Goal: Transaction & Acquisition: Purchase product/service

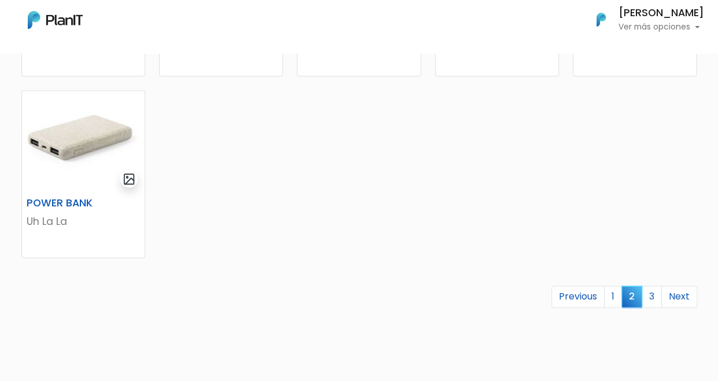
scroll to position [753, 0]
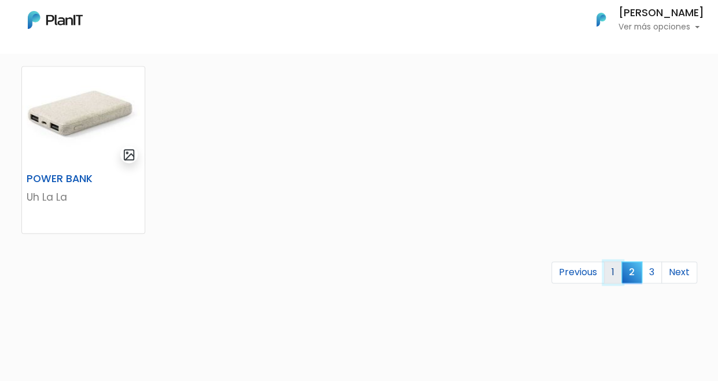
click at [616, 272] on link "1" at bounding box center [613, 273] width 18 height 22
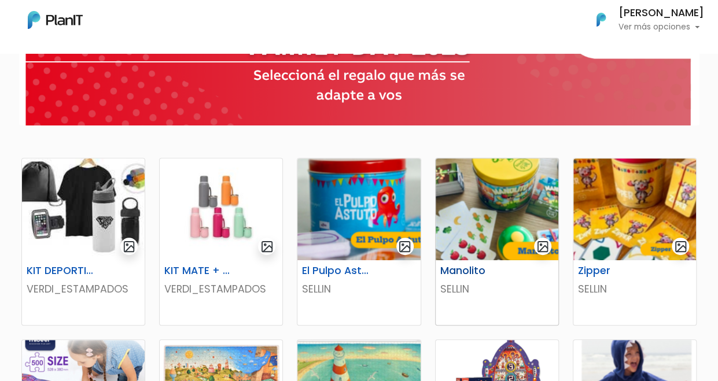
scroll to position [116, 0]
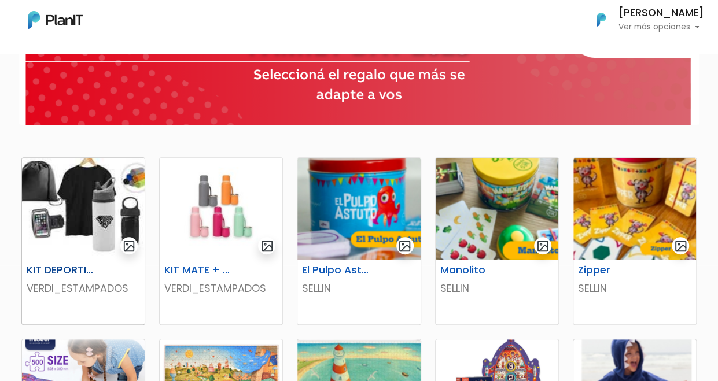
click at [86, 221] on img at bounding box center [83, 209] width 123 height 102
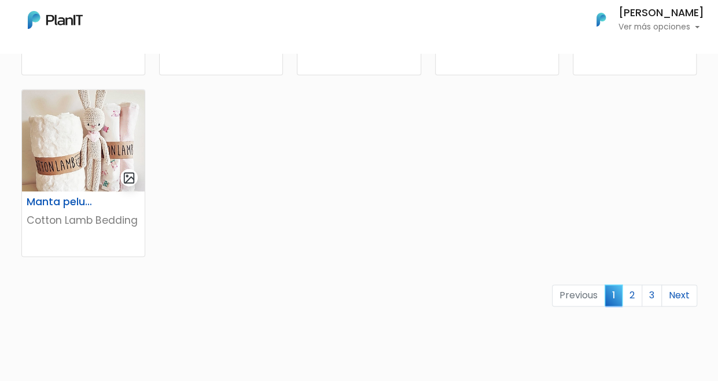
scroll to position [753, 0]
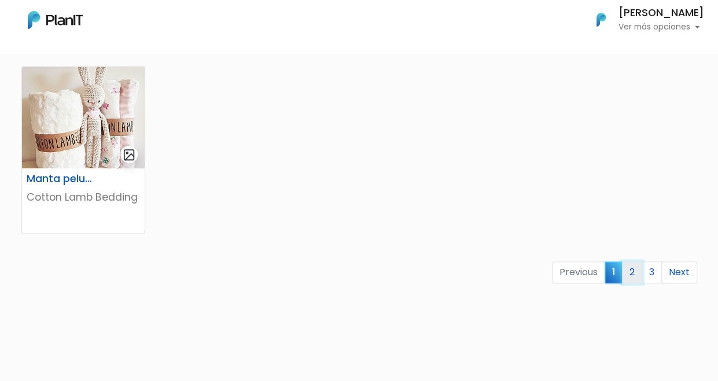
click at [637, 270] on link "2" at bounding box center [632, 273] width 20 height 22
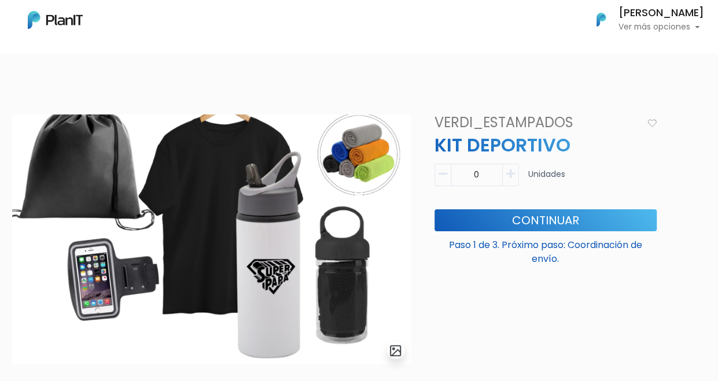
click at [430, 45] on nav "Mis Compras Mi Lista Editar Información Cerrar Sesión Carina Doblas Ver más opc…" at bounding box center [359, 26] width 718 height 53
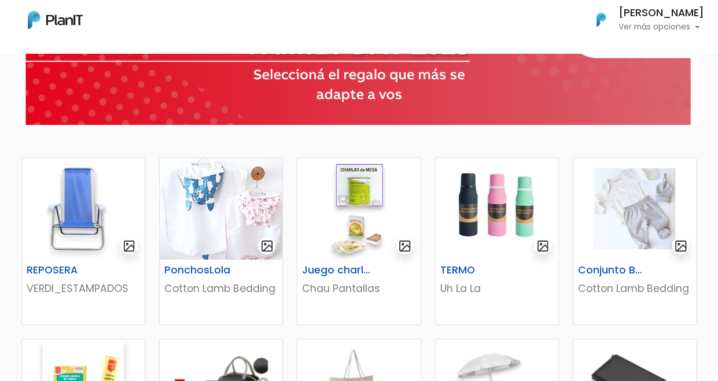
scroll to position [174, 0]
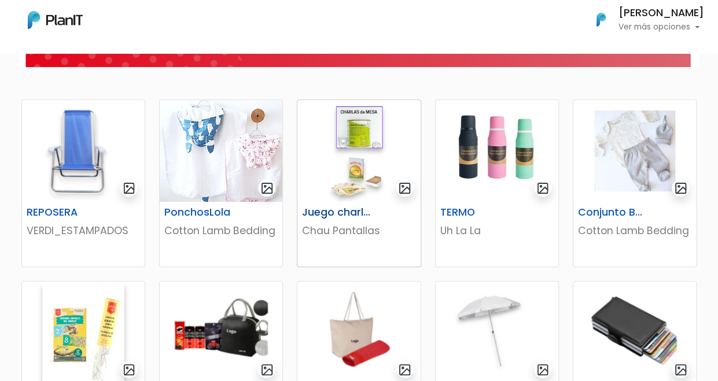
click at [357, 182] on img at bounding box center [359, 151] width 123 height 102
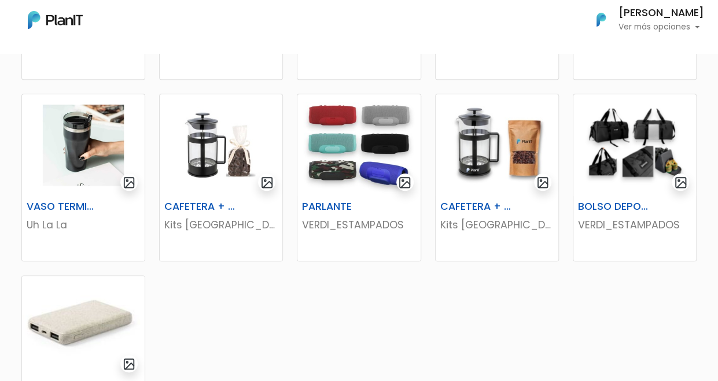
scroll to position [521, 0]
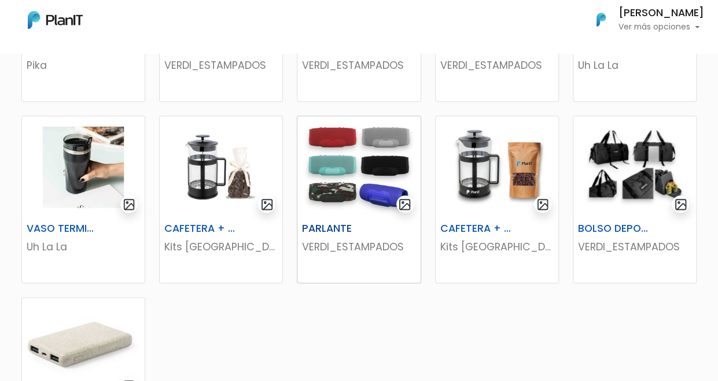
click at [377, 142] on img at bounding box center [359, 167] width 123 height 102
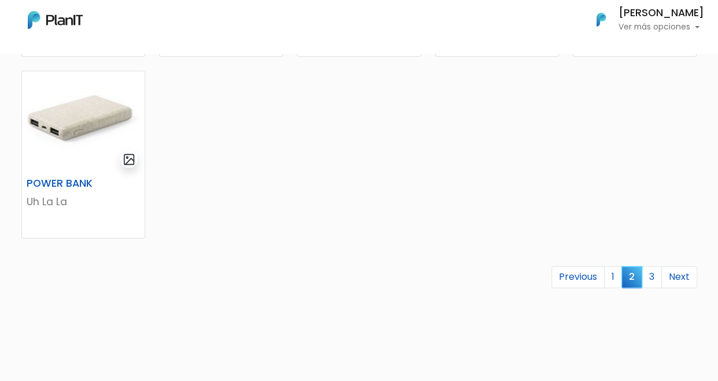
scroll to position [753, 0]
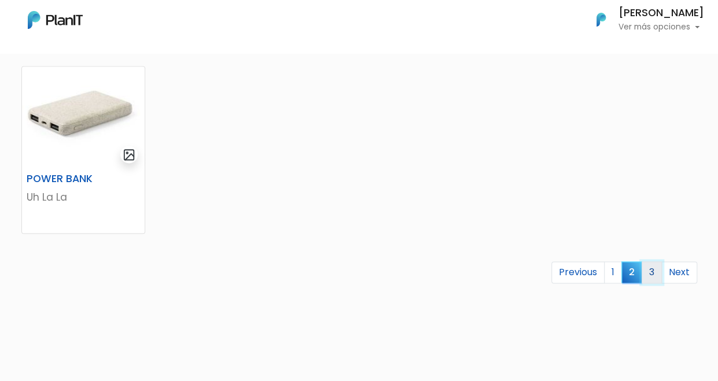
click at [648, 270] on link "3" at bounding box center [652, 273] width 20 height 22
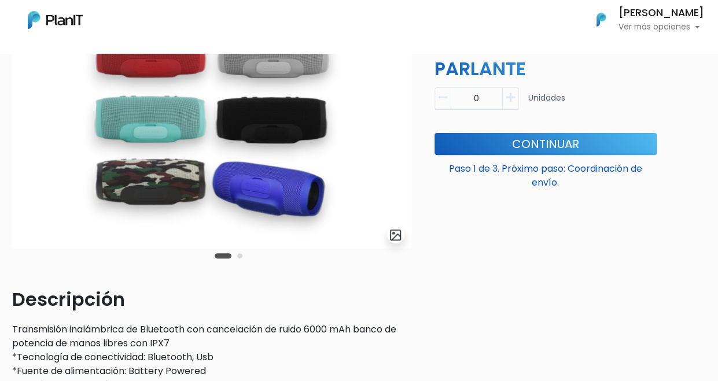
scroll to position [58, 0]
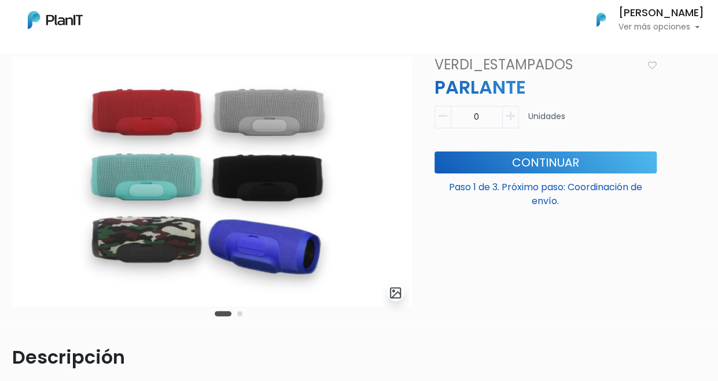
drag, startPoint x: 165, startPoint y: 178, endPoint x: 159, endPoint y: 180, distance: 6.6
click at [159, 180] on img at bounding box center [207, 182] width 399 height 250
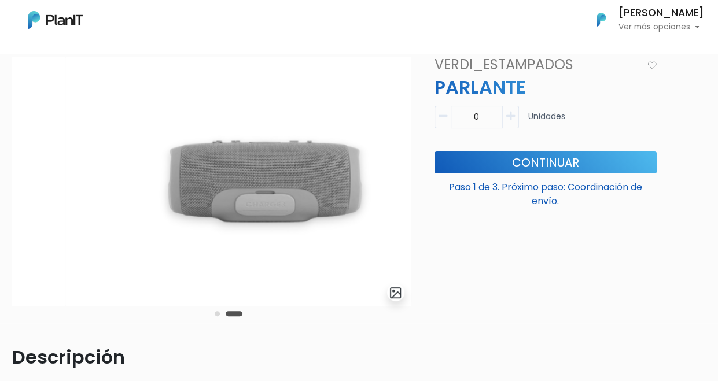
drag, startPoint x: 146, startPoint y: 186, endPoint x: 370, endPoint y: 181, distance: 224.1
click at [370, 181] on img at bounding box center [264, 182] width 399 height 250
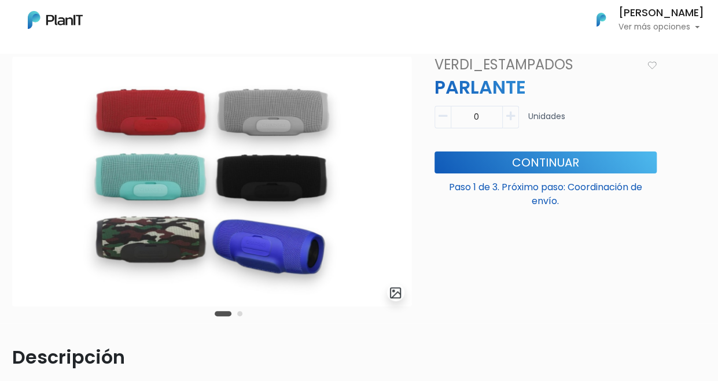
drag, startPoint x: 343, startPoint y: 180, endPoint x: 80, endPoint y: 246, distance: 271.0
click at [83, 245] on img at bounding box center [211, 182] width 399 height 250
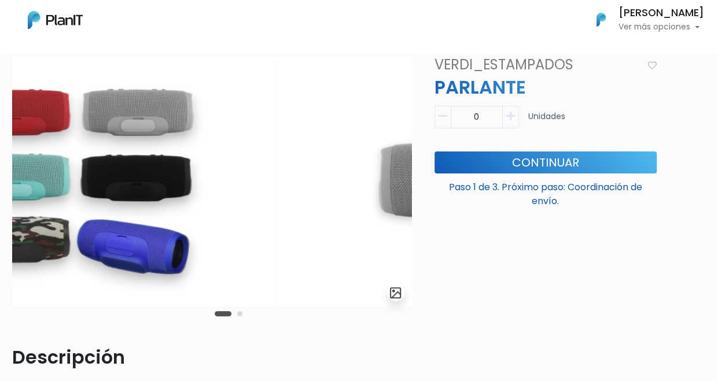
drag, startPoint x: 307, startPoint y: 177, endPoint x: 178, endPoint y: 203, distance: 131.7
click at [119, 208] on img at bounding box center [76, 182] width 399 height 250
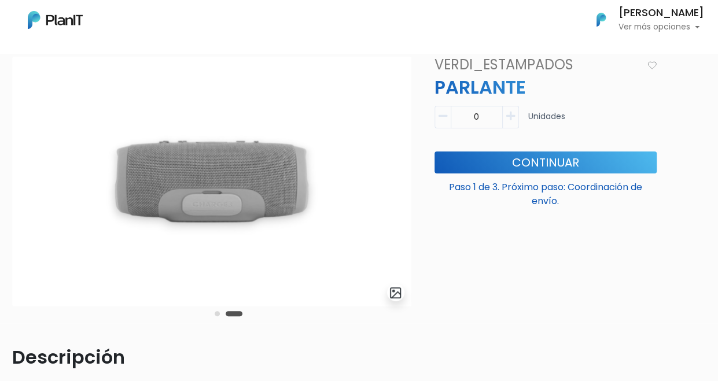
drag, startPoint x: 245, startPoint y: 197, endPoint x: 149, endPoint y: 199, distance: 96.1
click at [149, 199] on img at bounding box center [211, 182] width 399 height 250
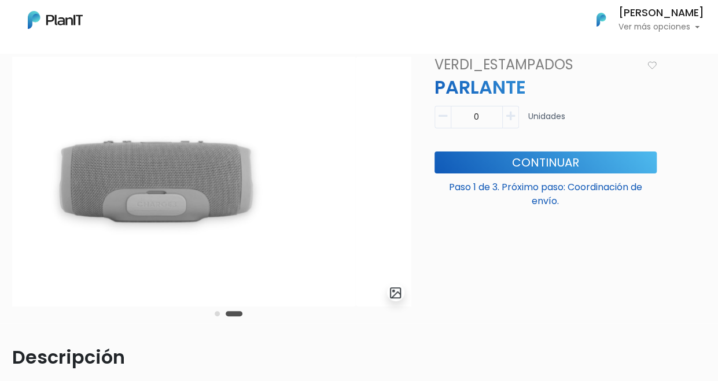
drag, startPoint x: 285, startPoint y: 195, endPoint x: 34, endPoint y: 226, distance: 253.2
click at [34, 226] on img at bounding box center [156, 182] width 399 height 250
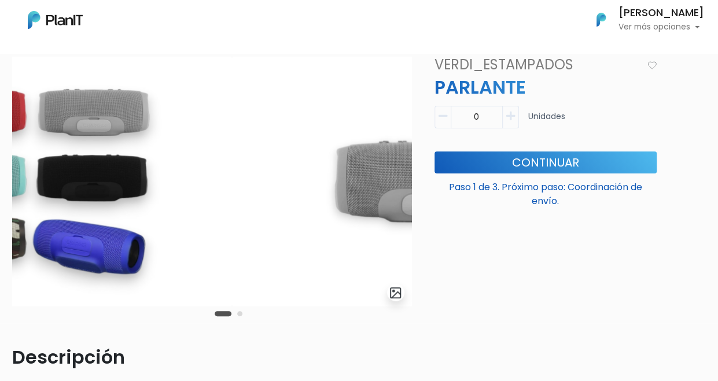
drag, startPoint x: 269, startPoint y: 211, endPoint x: 38, endPoint y: 237, distance: 232.5
click at [54, 231] on img at bounding box center [31, 182] width 399 height 250
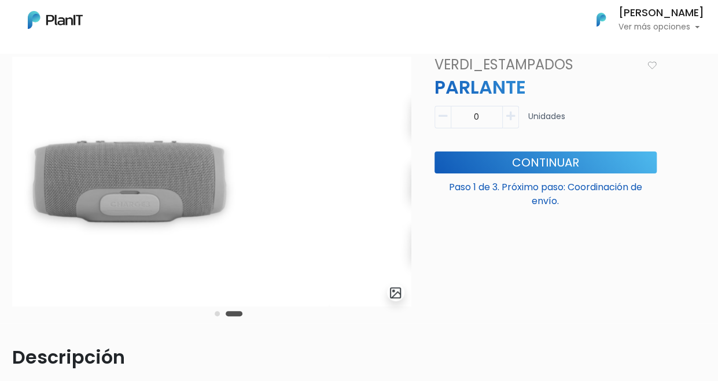
drag, startPoint x: 225, startPoint y: 195, endPoint x: 5, endPoint y: 236, distance: 223.9
click at [37, 222] on img at bounding box center [128, 182] width 399 height 250
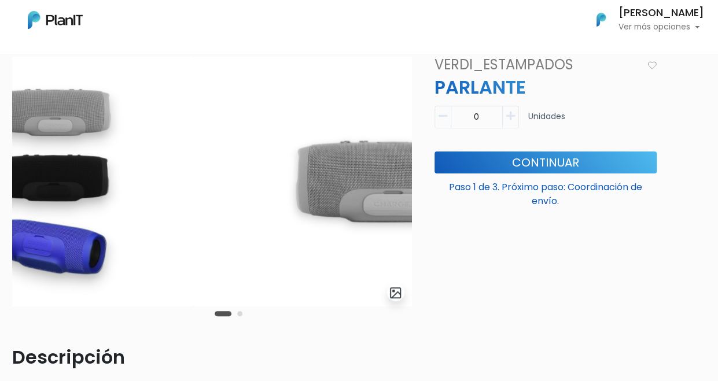
drag, startPoint x: 343, startPoint y: 216, endPoint x: 43, endPoint y: 258, distance: 302.7
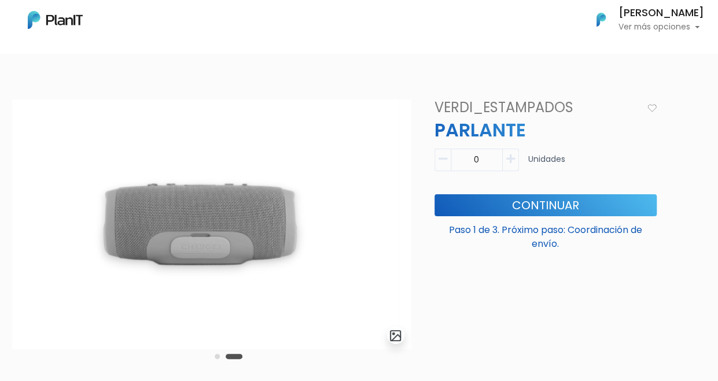
scroll to position [0, 0]
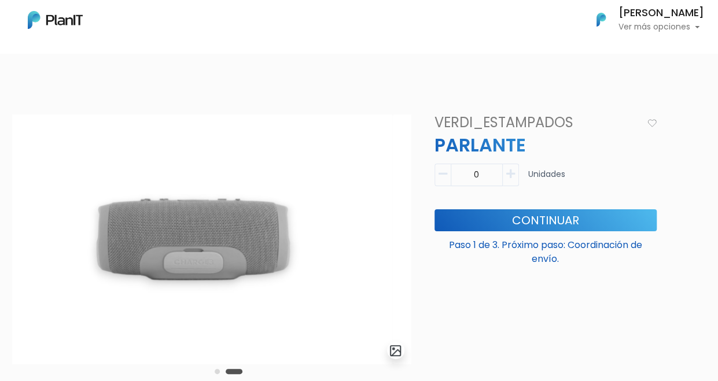
drag, startPoint x: 118, startPoint y: 237, endPoint x: 99, endPoint y: 234, distance: 19.3
click at [99, 234] on img at bounding box center [193, 240] width 399 height 250
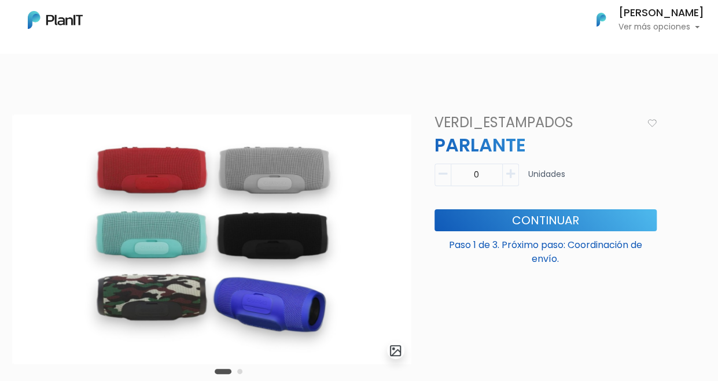
drag, startPoint x: 159, startPoint y: 243, endPoint x: 167, endPoint y: 211, distance: 33.4
click at [166, 212] on img at bounding box center [212, 240] width 399 height 250
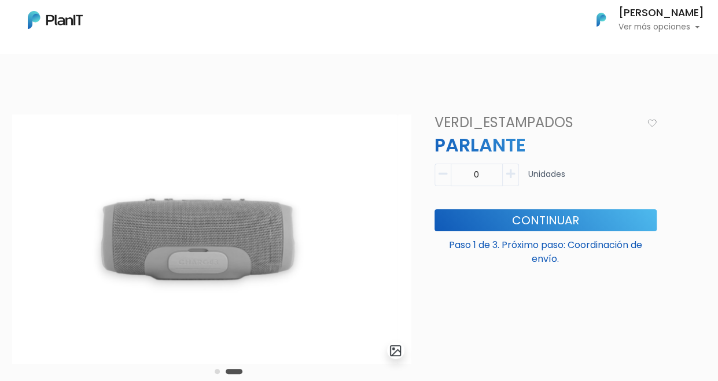
drag, startPoint x: 174, startPoint y: 219, endPoint x: 0, endPoint y: 229, distance: 174.5
click at [0, 231] on html "Mis Compras Mi Lista Editar Información Cerrar Sesión Carina Doblas Ver más opc…" at bounding box center [359, 190] width 718 height 381
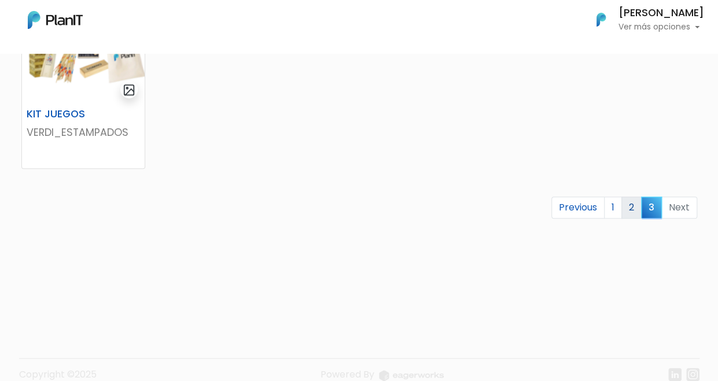
scroll to position [463, 0]
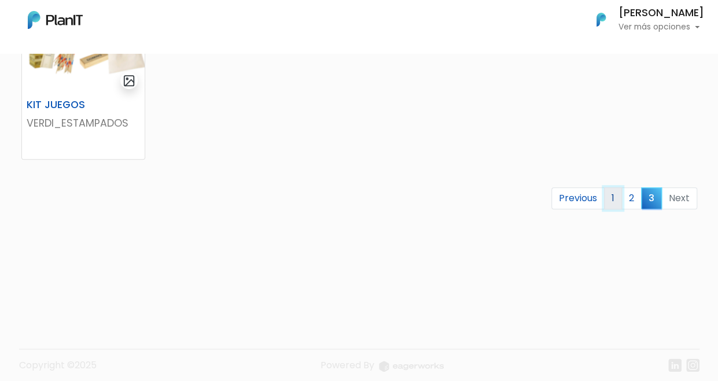
click at [618, 192] on link "1" at bounding box center [613, 199] width 18 height 22
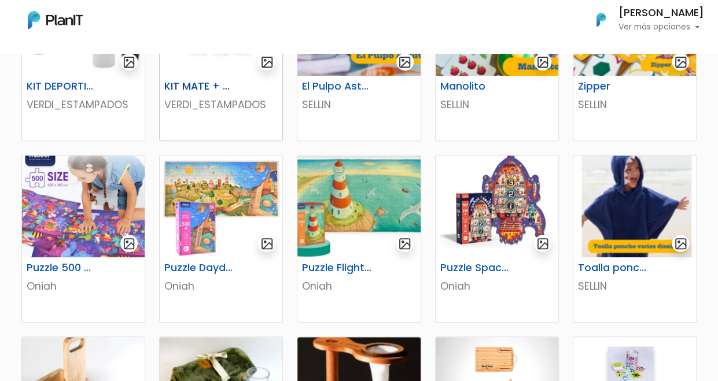
scroll to position [256, 0]
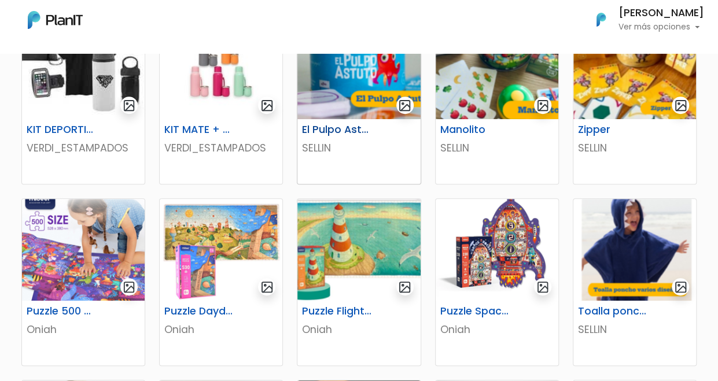
click at [340, 83] on img at bounding box center [359, 68] width 123 height 102
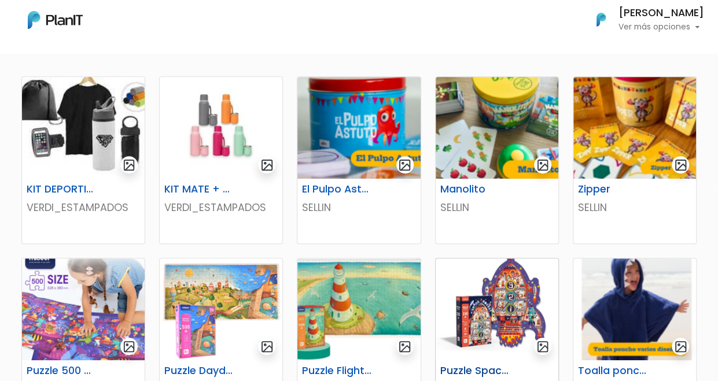
scroll to position [141, 0]
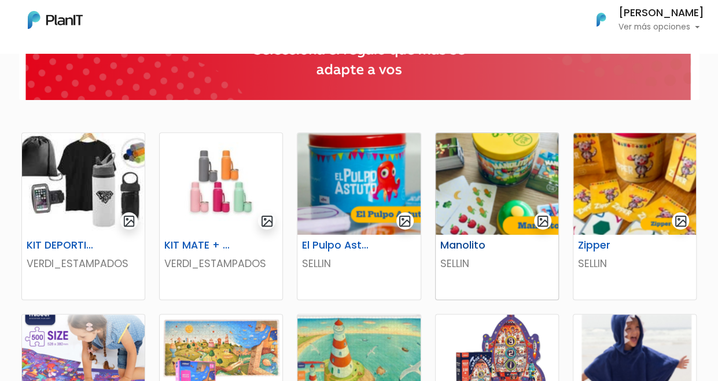
click at [504, 179] on img at bounding box center [497, 184] width 123 height 102
click at [638, 190] on img at bounding box center [635, 184] width 123 height 102
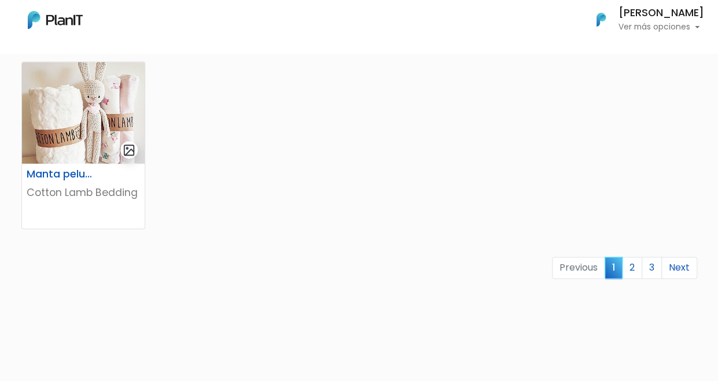
scroll to position [835, 0]
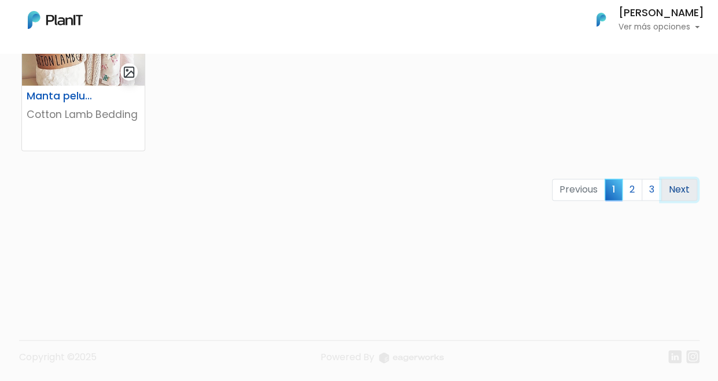
click at [674, 188] on link "Next" at bounding box center [680, 190] width 36 height 22
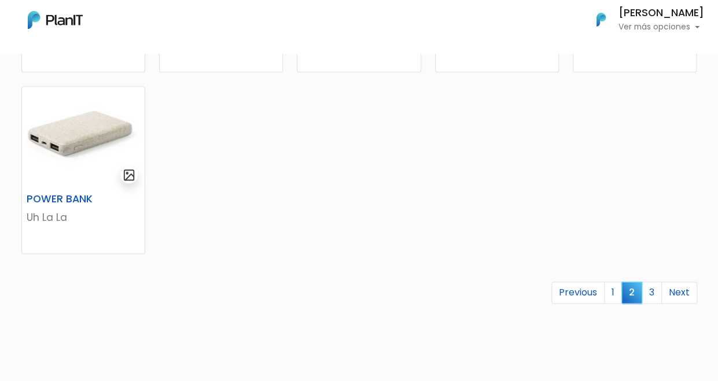
scroll to position [835, 0]
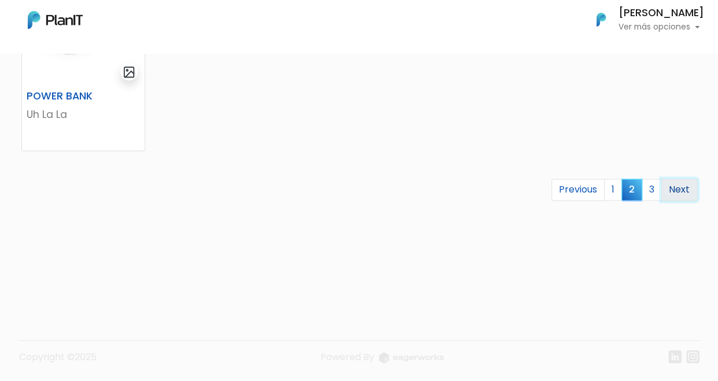
click at [677, 186] on link "Next" at bounding box center [680, 190] width 36 height 22
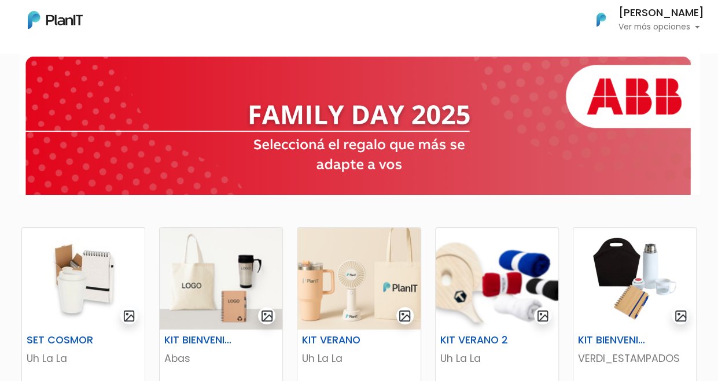
scroll to position [116, 0]
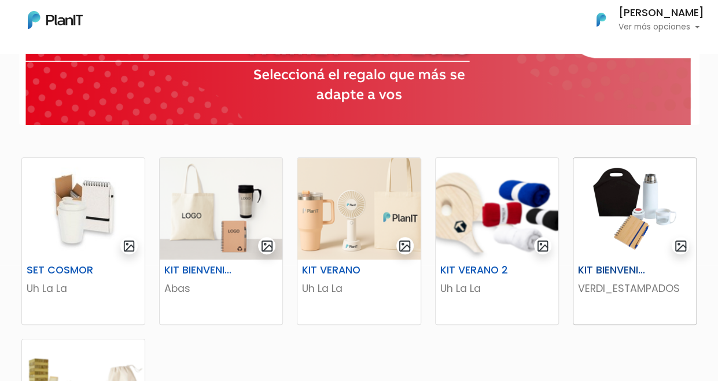
click at [627, 219] on img at bounding box center [635, 209] width 123 height 102
click at [343, 231] on img at bounding box center [359, 209] width 123 height 102
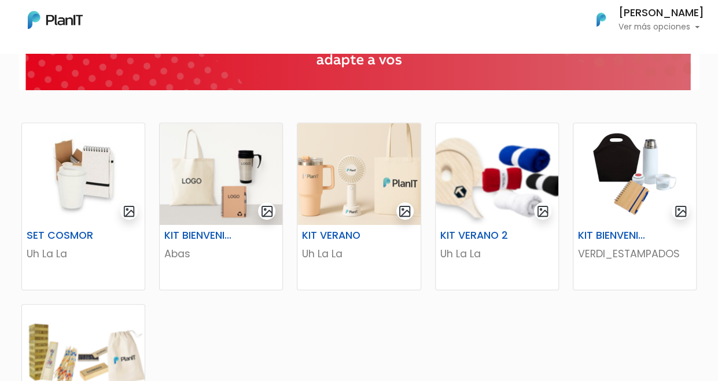
scroll to position [124, 0]
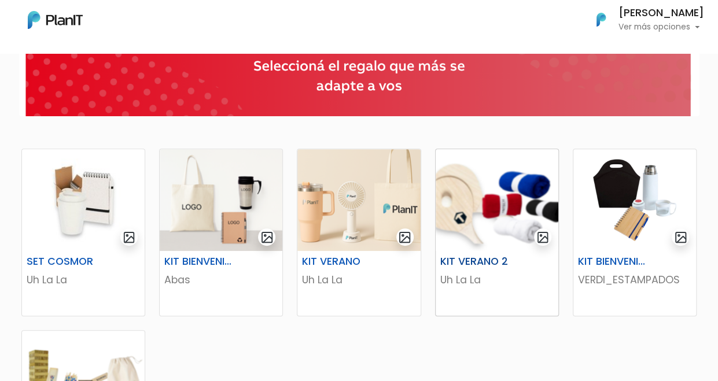
click at [480, 211] on img at bounding box center [497, 200] width 123 height 102
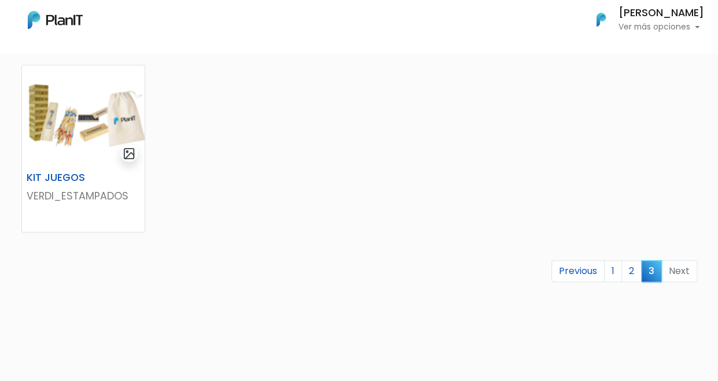
scroll to position [472, 0]
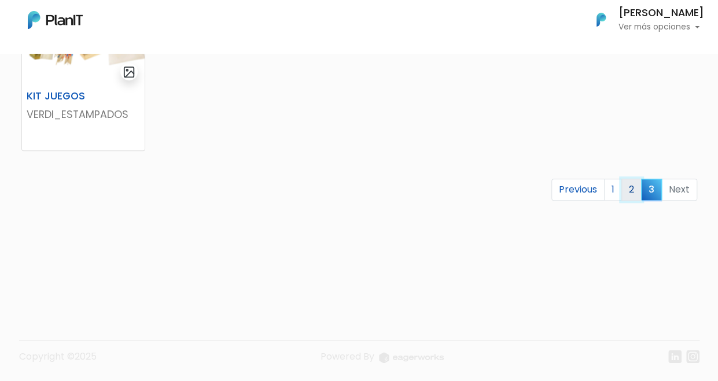
click at [633, 188] on link "2" at bounding box center [632, 190] width 20 height 22
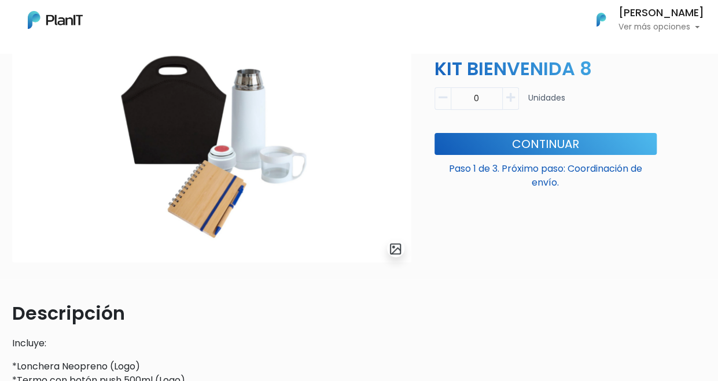
scroll to position [58, 0]
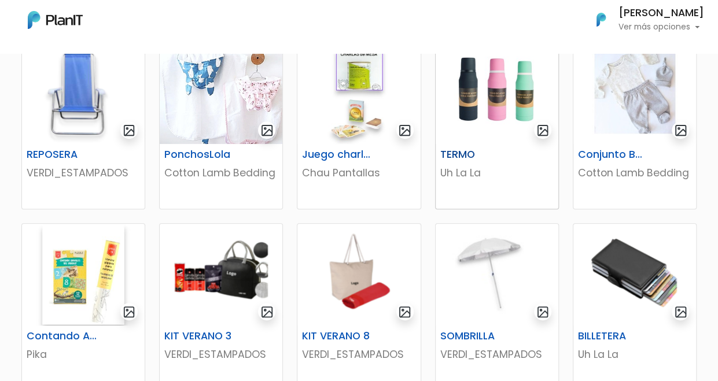
scroll to position [289, 0]
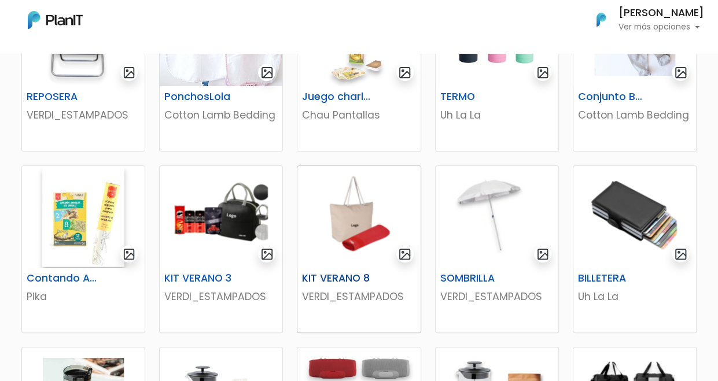
click at [354, 235] on img at bounding box center [359, 217] width 123 height 102
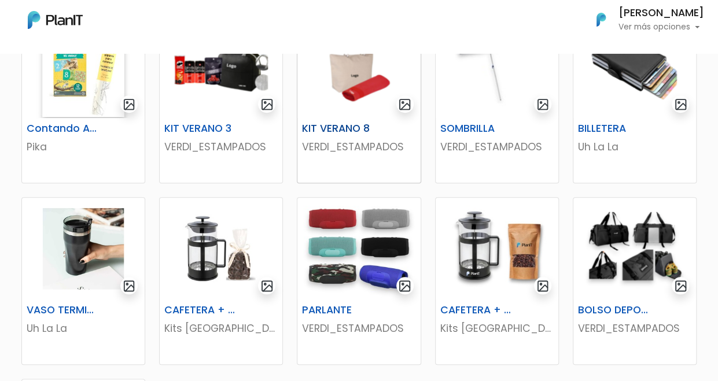
scroll to position [463, 0]
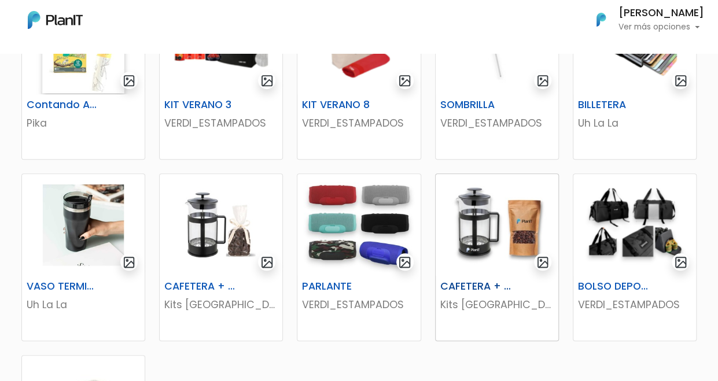
click at [472, 237] on img at bounding box center [497, 225] width 123 height 102
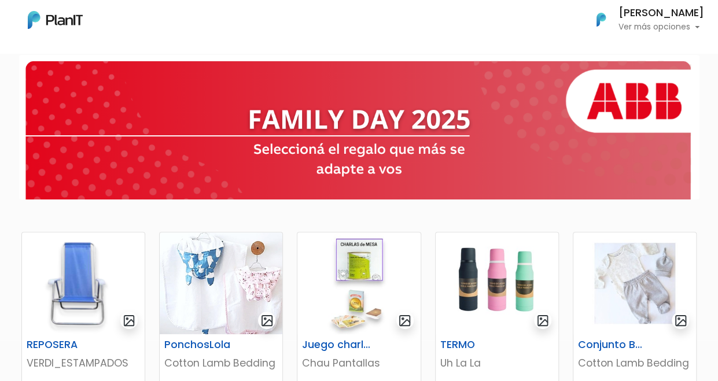
scroll to position [116, 0]
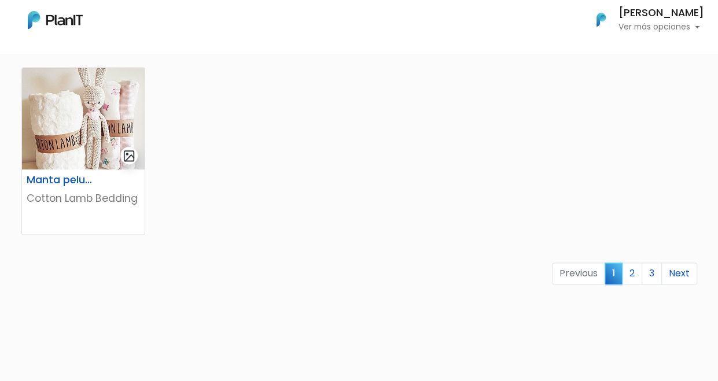
scroll to position [810, 0]
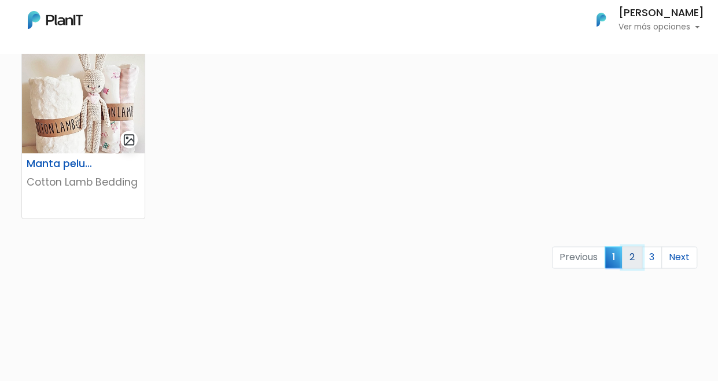
click at [632, 254] on link "2" at bounding box center [632, 258] width 20 height 22
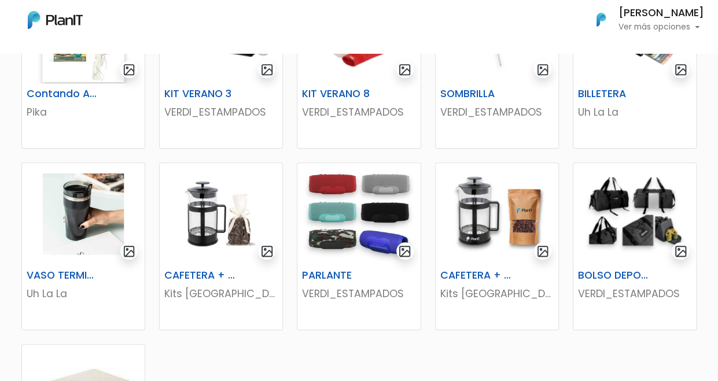
scroll to position [521, 0]
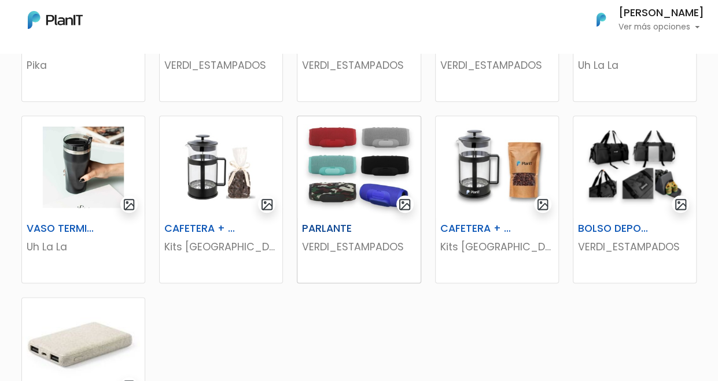
click at [357, 182] on img at bounding box center [359, 167] width 123 height 102
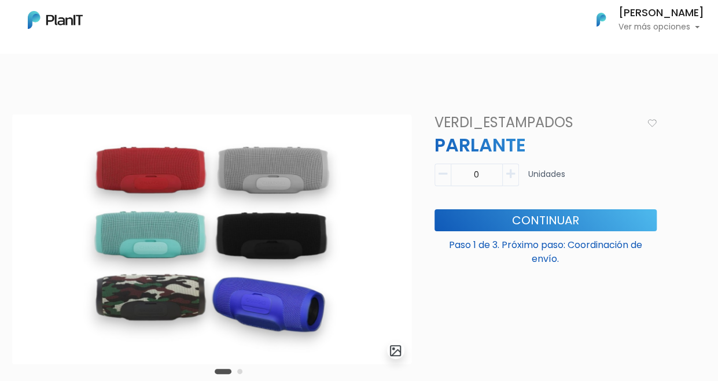
click at [513, 172] on icon "button" at bounding box center [511, 174] width 9 height 10
type input "1"
click at [556, 218] on button "Continuar" at bounding box center [546, 221] width 222 height 22
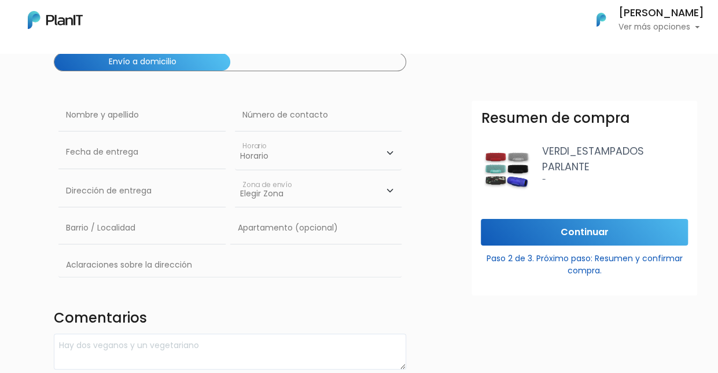
scroll to position [116, 0]
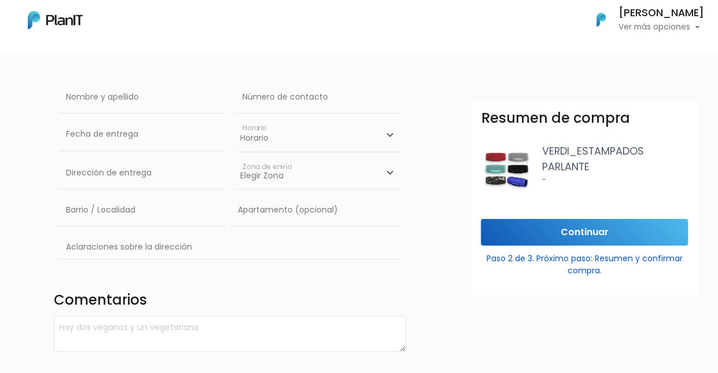
click at [391, 135] on select "Horario 08:00 - 10:00 10:00 - 12:00 14:00 - 16:00 16:00 - 18:00" at bounding box center [318, 135] width 167 height 34
select select "1"
click at [235, 118] on select "Horario 08:00 - 10:00 10:00 - 12:00 14:00 - 16:00 16:00 - 18:00" at bounding box center [318, 135] width 167 height 34
click at [186, 143] on input "text" at bounding box center [141, 134] width 167 height 32
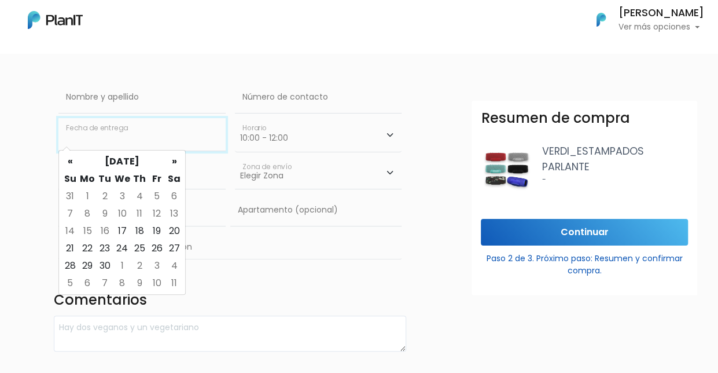
click at [186, 143] on input "text" at bounding box center [141, 134] width 167 height 32
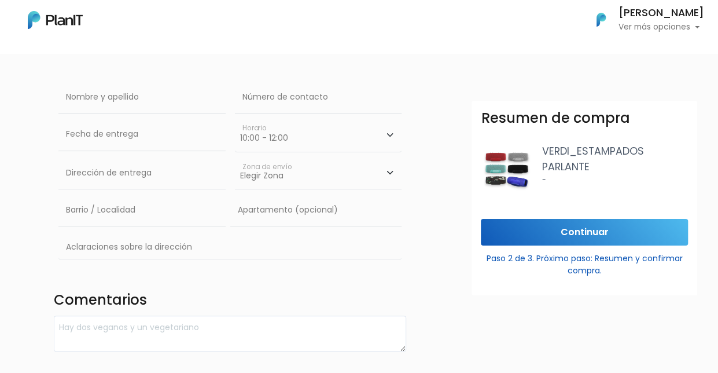
click at [339, 304] on h4 "Comentarios" at bounding box center [230, 301] width 353 height 19
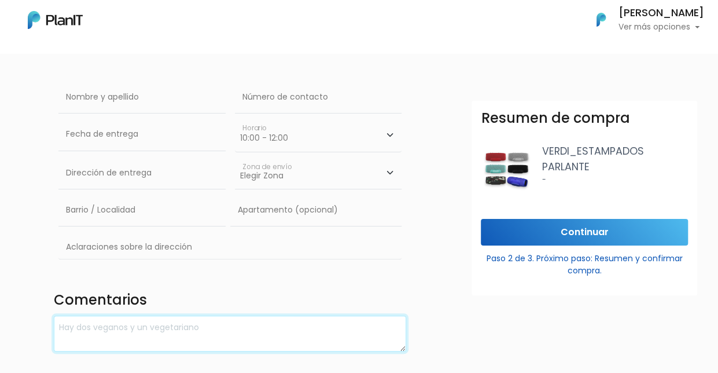
click at [321, 339] on textarea at bounding box center [230, 333] width 353 height 36
type textarea "Verde agua"
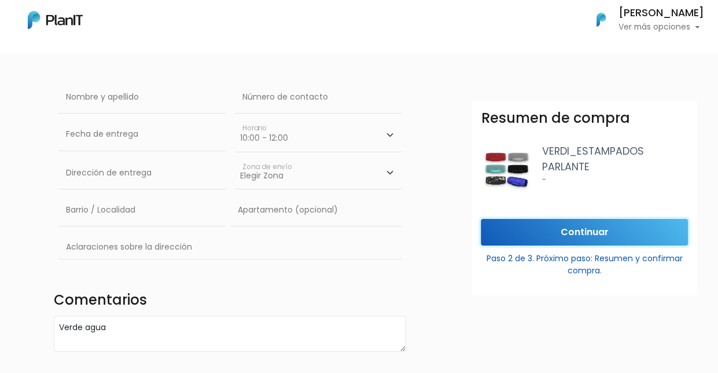
click at [553, 240] on input "Continuar" at bounding box center [584, 232] width 207 height 27
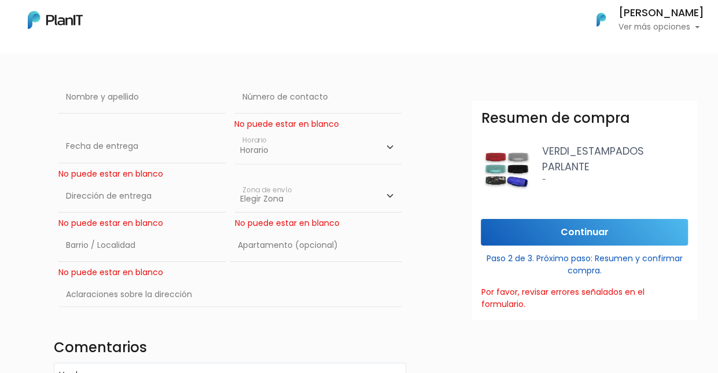
click at [390, 145] on select "Horario 08:00 - 10:00 10:00 - 12:00 14:00 - 16:00 16:00 - 18:00" at bounding box center [318, 147] width 167 height 34
select select "1"
click at [235, 130] on select "Horario 08:00 - 10:00 10:00 - 12:00 14:00 - 16:00 16:00 - 18:00" at bounding box center [318, 147] width 167 height 34
click at [149, 198] on input "text" at bounding box center [141, 196] width 167 height 32
type input "Constituyente 1891"
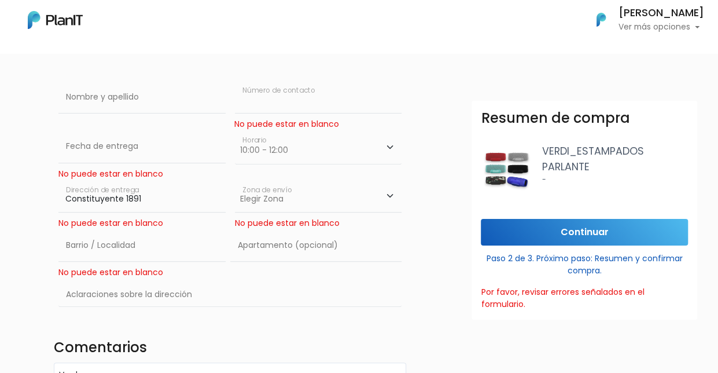
type input "24008844"
click at [384, 196] on select "Elegir Zona Zona américa Oficina Montevideo" at bounding box center [318, 196] width 167 height 32
select select "8"
click at [235, 180] on select "Elegir Zona Zona américa Oficina Montevideo" at bounding box center [318, 196] width 167 height 32
click at [129, 105] on input "text" at bounding box center [141, 97] width 167 height 32
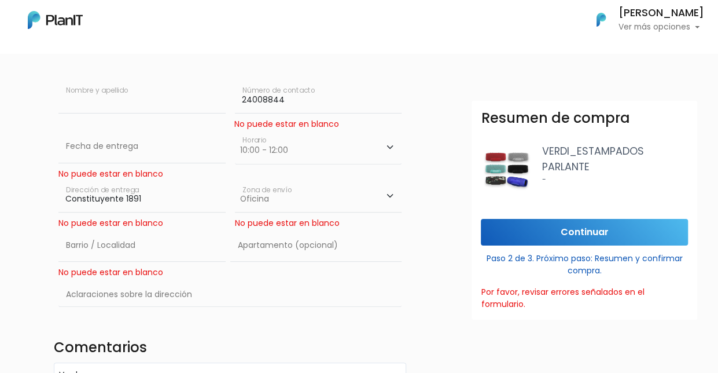
type input "[PERSON_NAME]"
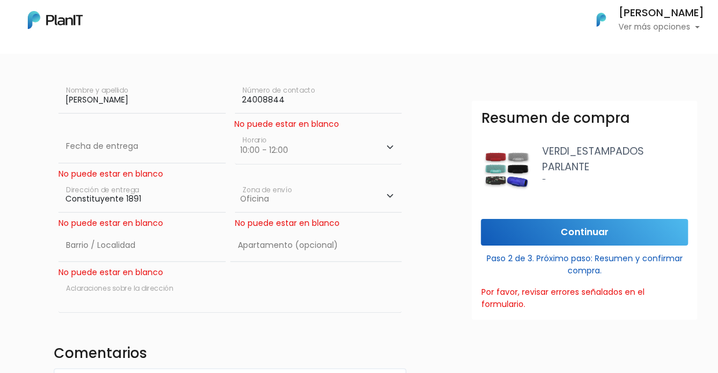
click at [207, 292] on input "text" at bounding box center [229, 295] width 343 height 34
type input "Constituyente 1891"
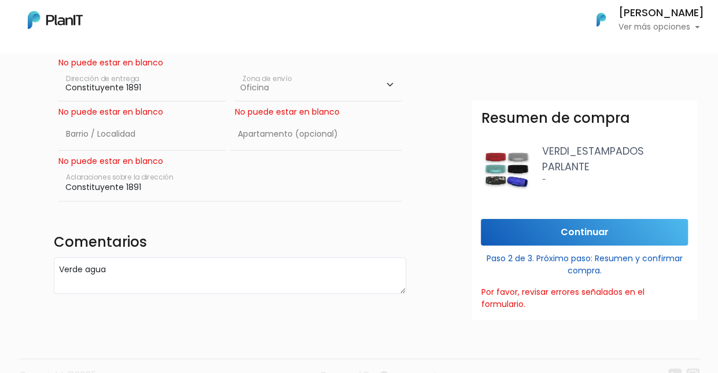
scroll to position [232, 0]
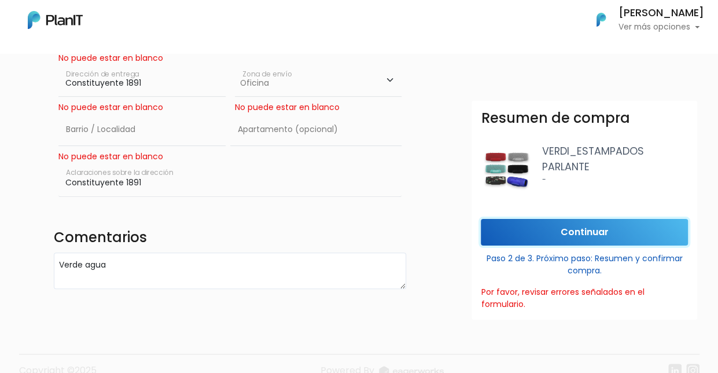
click at [594, 241] on input "Continuar" at bounding box center [584, 232] width 207 height 27
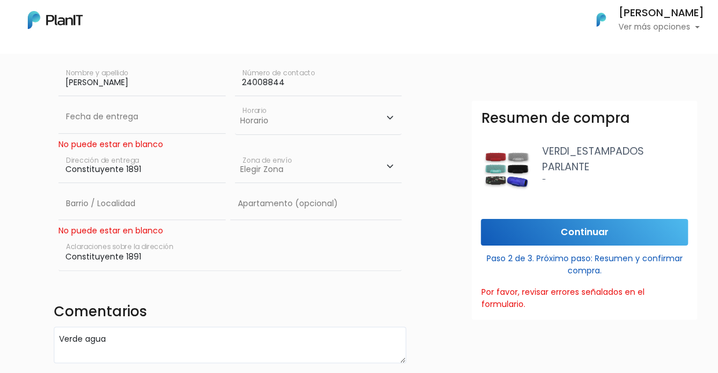
scroll to position [112, 0]
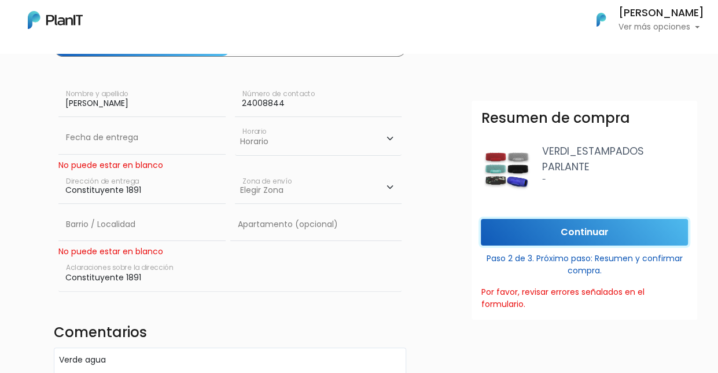
click at [595, 235] on input "Continuar" at bounding box center [584, 232] width 207 height 27
click at [390, 186] on select "Elegir Zona Zona américa Oficina Montevideo" at bounding box center [318, 189] width 167 height 32
select select "8"
click at [235, 173] on select "Elegir Zona Zona américa Oficina Montevideo" at bounding box center [318, 189] width 167 height 32
click at [153, 173] on input "Constituyente 1891" at bounding box center [141, 189] width 167 height 32
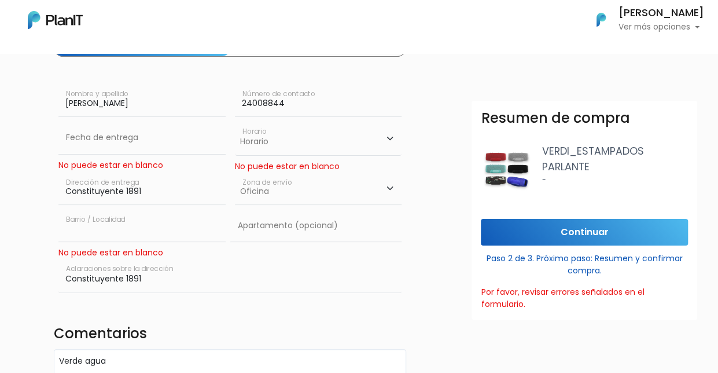
click at [142, 231] on input "text" at bounding box center [141, 226] width 167 height 32
type input "Cordón"
click at [181, 280] on input "Constituyente 1891" at bounding box center [229, 276] width 343 height 34
click at [234, 331] on h4 "Comentarios" at bounding box center [230, 334] width 353 height 19
click at [535, 232] on input "Continuar" at bounding box center [584, 232] width 207 height 27
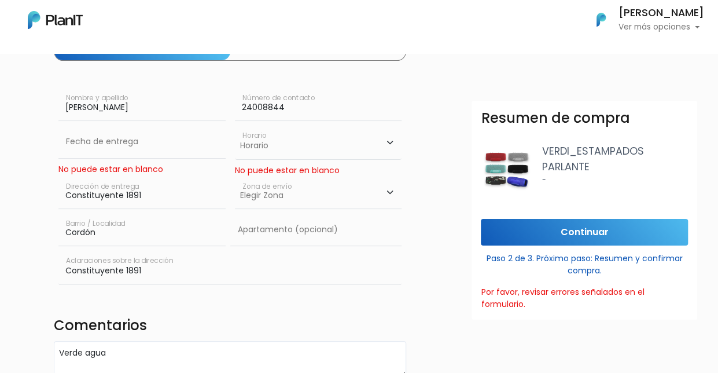
scroll to position [116, 0]
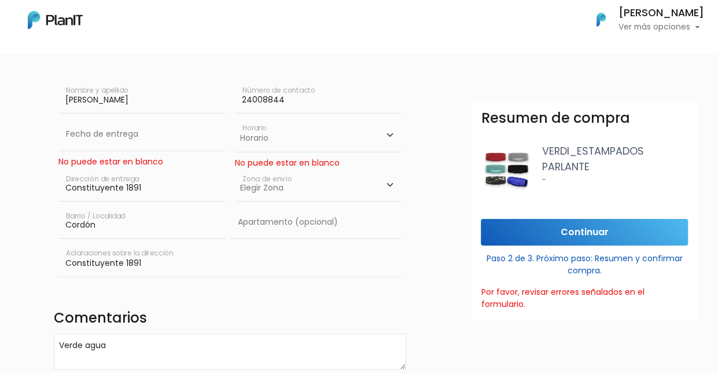
click at [387, 138] on select "Horario 08:00 - 10:00 10:00 - 12:00 14:00 - 16:00 16:00 - 18:00" at bounding box center [318, 135] width 167 height 34
select select "1"
click at [235, 118] on select "Horario 08:00 - 10:00 10:00 - 12:00 14:00 - 16:00 16:00 - 18:00" at bounding box center [318, 135] width 167 height 34
click at [592, 238] on input "Continuar" at bounding box center [584, 232] width 207 height 27
click at [578, 234] on input "Continuar" at bounding box center [584, 232] width 207 height 27
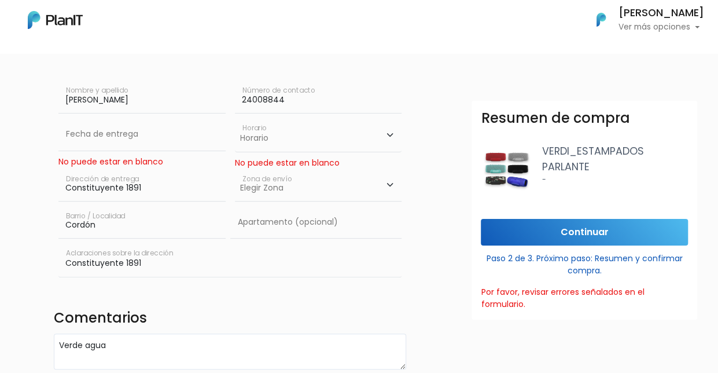
click at [120, 180] on input "Constituyente 1891" at bounding box center [141, 185] width 167 height 32
click at [286, 188] on select "Elegir Zona Zona américa Oficina Montevideo" at bounding box center [318, 185] width 167 height 32
select select "8"
click at [235, 169] on select "Elegir Zona Zona américa Oficina Montevideo" at bounding box center [318, 185] width 167 height 32
drag, startPoint x: 564, startPoint y: 216, endPoint x: 564, endPoint y: 226, distance: 9.8
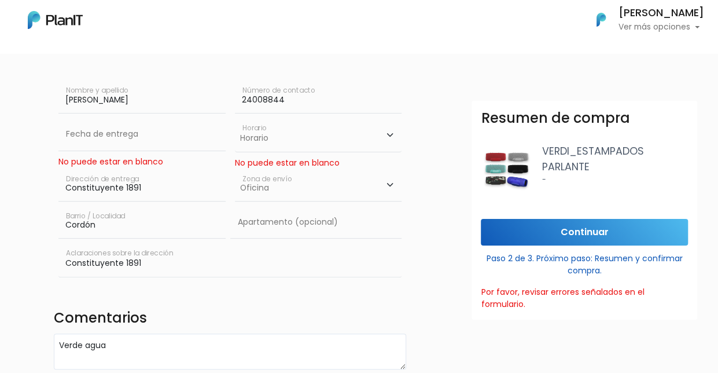
click at [564, 219] on div "Resumen de compra VERDI_ESTAMPADOS PARLANTE - Continuar Paso 2 de 3. Próximo pa…" at bounding box center [585, 210] width 226 height 219
click at [564, 227] on input "Continuar" at bounding box center [584, 232] width 207 height 27
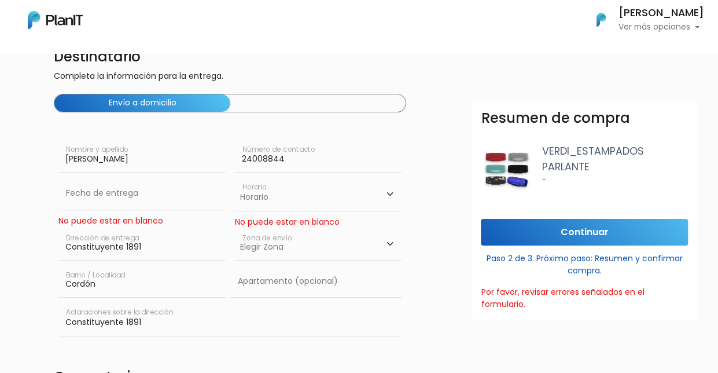
scroll to position [0, 0]
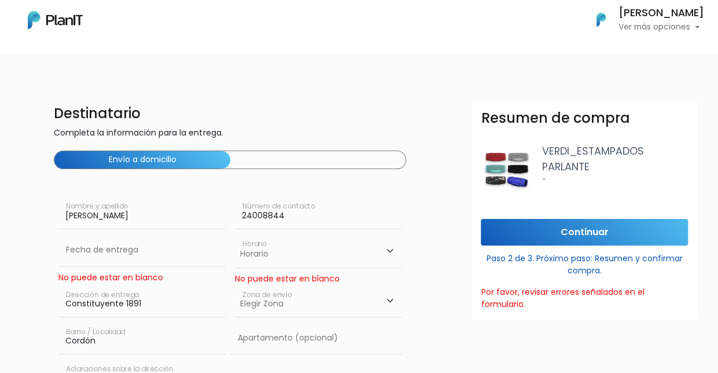
click at [390, 254] on select "Horario 08:00 - 10:00 10:00 - 12:00 14:00 - 16:00 16:00 - 18:00" at bounding box center [318, 251] width 167 height 34
select select "0"
click at [235, 234] on select "Horario 08:00 - 10:00 10:00 - 12:00 14:00 - 16:00 16:00 - 18:00" at bounding box center [318, 251] width 167 height 34
click at [387, 302] on select "Elegir Zona Zona américa Oficina Montevideo" at bounding box center [318, 301] width 167 height 32
select select "8"
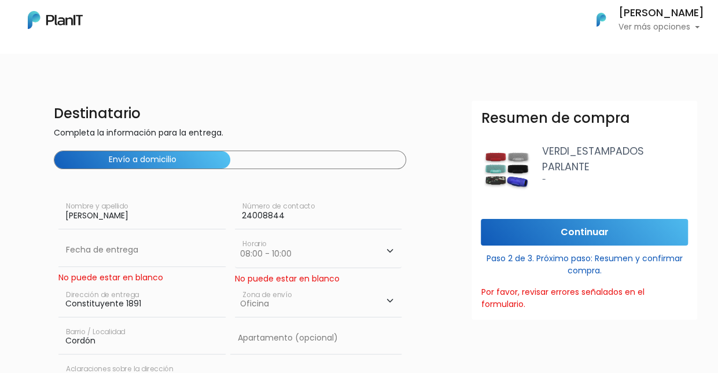
click at [235, 285] on select "Elegir Zona Zona américa Oficina Montevideo" at bounding box center [318, 301] width 167 height 32
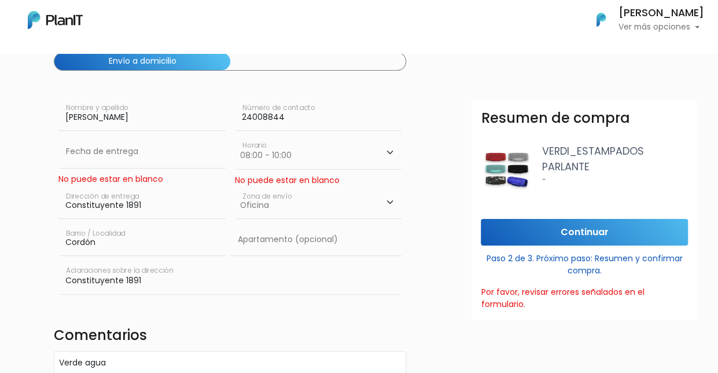
scroll to position [116, 0]
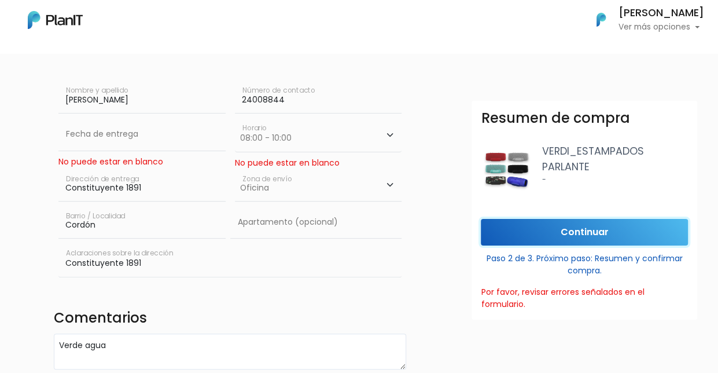
click at [587, 233] on input "Continuar" at bounding box center [584, 232] width 207 height 27
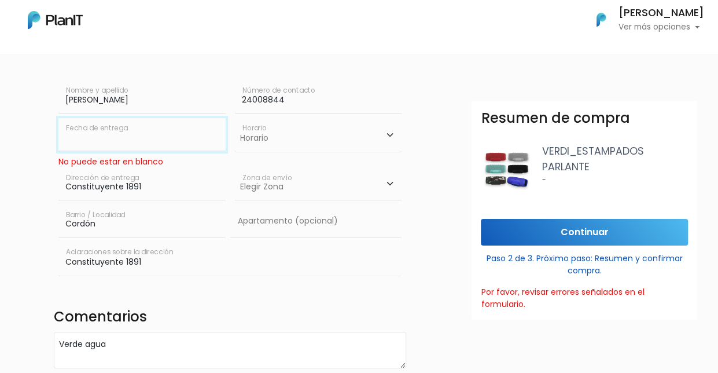
click at [102, 138] on input "text" at bounding box center [141, 134] width 167 height 32
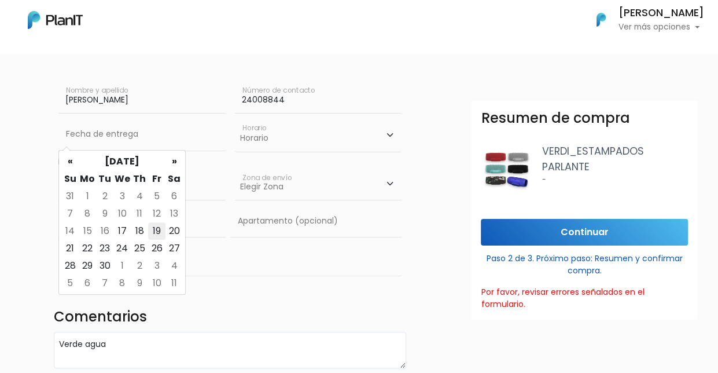
click at [157, 233] on td "19" at bounding box center [156, 230] width 17 height 17
type input "19/09/2025"
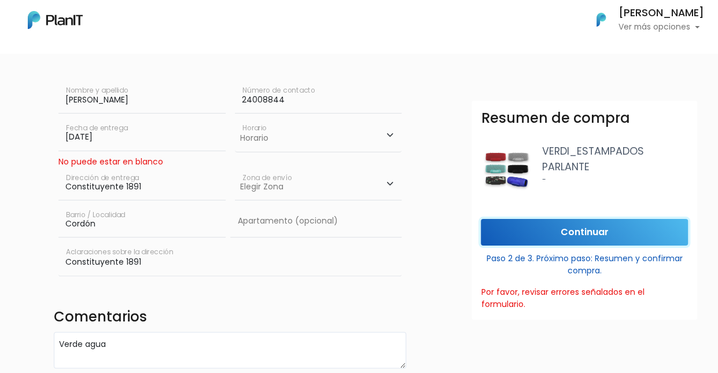
click at [571, 225] on input "Continuar" at bounding box center [584, 232] width 207 height 27
click at [549, 237] on input "Continuar" at bounding box center [584, 232] width 207 height 27
click at [390, 135] on select "Horario 08:00 - 10:00 10:00 - 12:00 14:00 - 16:00 16:00 - 18:00" at bounding box center [318, 135] width 167 height 34
select select "0"
click at [235, 118] on select "Horario 08:00 - 10:00 10:00 - 12:00 14:00 - 16:00 16:00 - 18:00" at bounding box center [318, 135] width 167 height 34
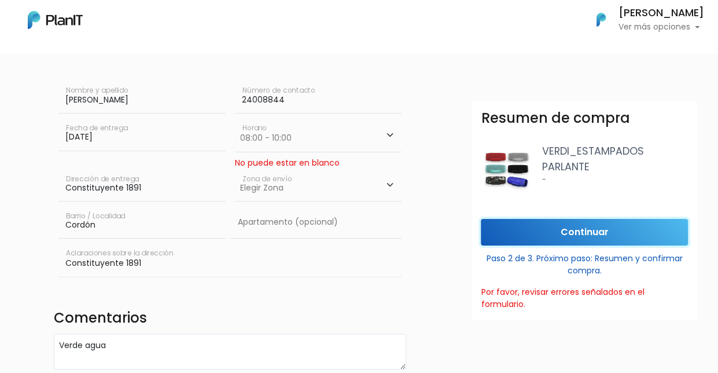
click at [580, 232] on input "Continuar" at bounding box center [584, 232] width 207 height 27
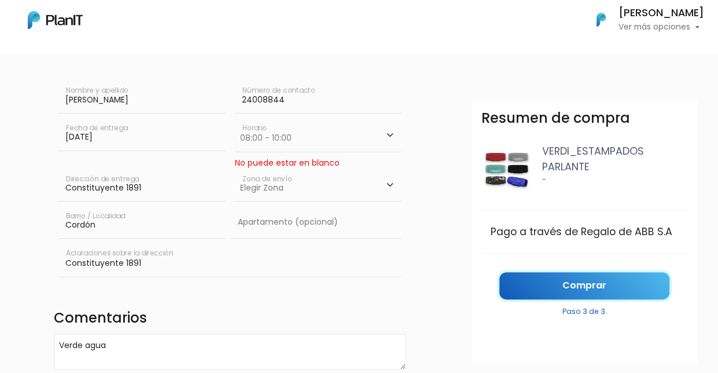
click at [567, 285] on link "Comprar" at bounding box center [585, 285] width 170 height 27
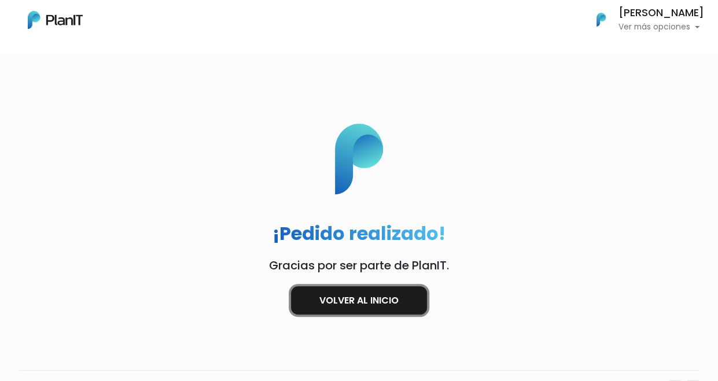
click at [383, 298] on link "Volver al inicio" at bounding box center [359, 301] width 136 height 28
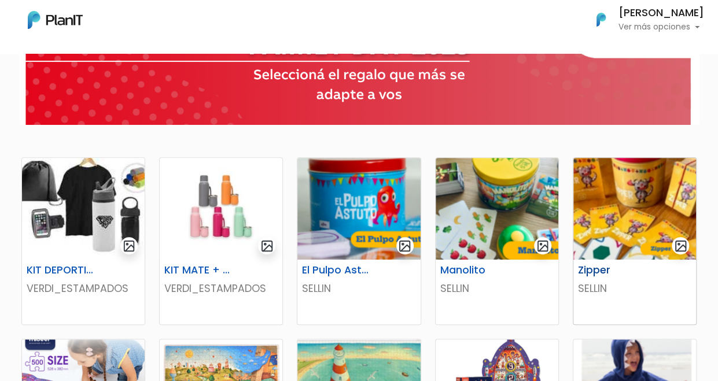
scroll to position [174, 0]
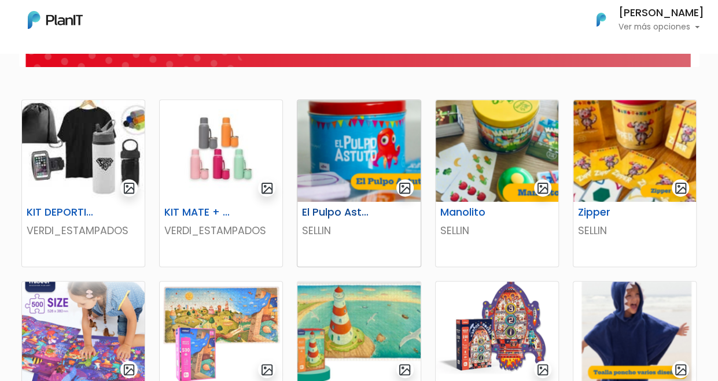
click at [353, 160] on img at bounding box center [359, 151] width 123 height 102
click at [625, 156] on img at bounding box center [635, 151] width 123 height 102
click at [372, 159] on img at bounding box center [359, 151] width 123 height 102
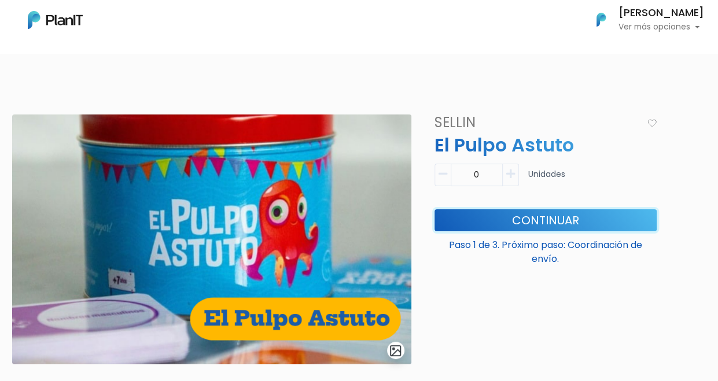
click at [557, 219] on button "Continuar" at bounding box center [546, 221] width 222 height 22
click at [513, 172] on icon "button" at bounding box center [511, 174] width 9 height 10
type input "1"
click at [549, 222] on button "Continuar" at bounding box center [546, 221] width 222 height 22
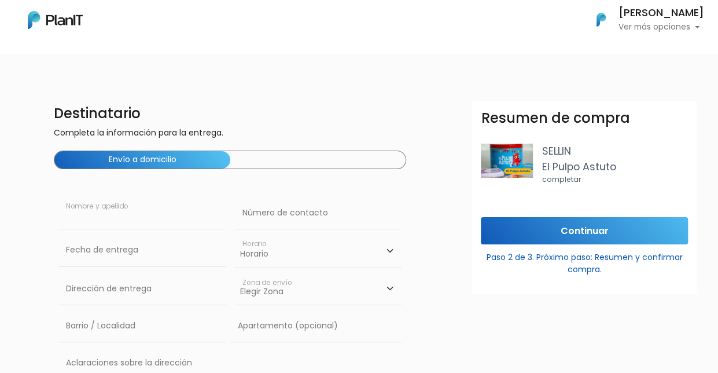
click at [175, 221] on input "text" at bounding box center [141, 213] width 167 height 32
type input "[PERSON_NAME]"
type input "24008844"
type input "Constituyente 1891"
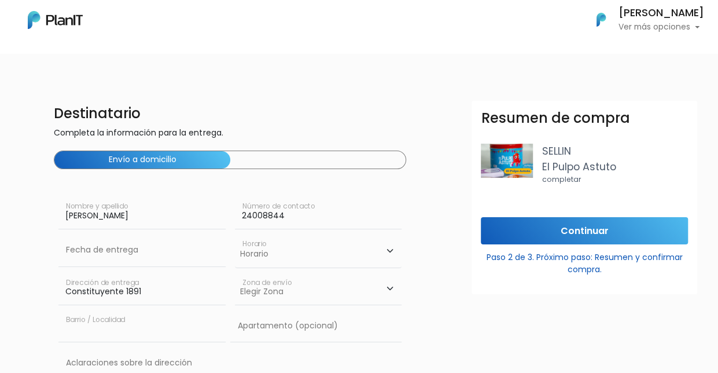
type input "Cordón"
type input "Constituyente 1891"
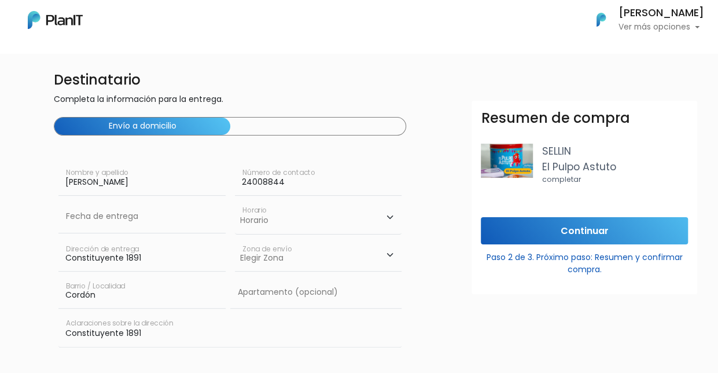
scroll to position [58, 0]
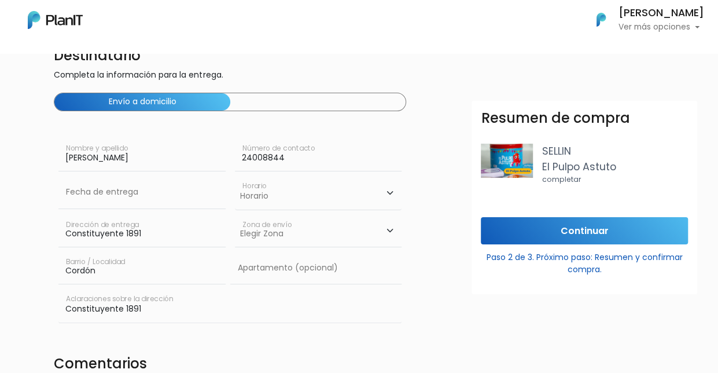
click at [395, 231] on select "Elegir Zona Zona américa Oficina Montevideo" at bounding box center [318, 231] width 167 height 32
select select "8"
click at [235, 215] on select "Elegir Zona Zona américa Oficina Montevideo" at bounding box center [318, 231] width 167 height 32
click at [380, 193] on select "Horario 08:00 - 10:00 10:00 - 12:00 14:00 - 16:00 16:00 - 18:00" at bounding box center [318, 193] width 167 height 34
select select "0"
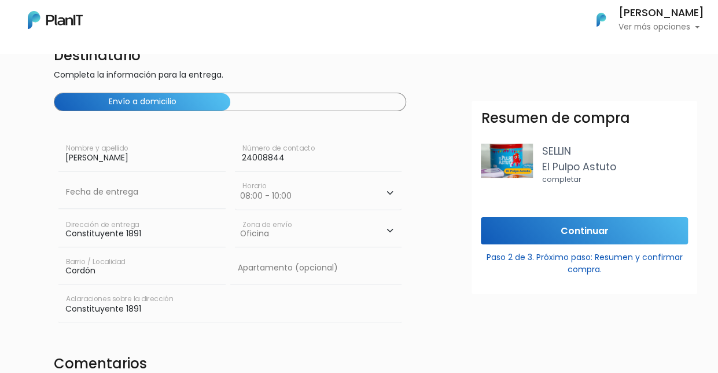
click at [235, 176] on select "Horario 08:00 - 10:00 10:00 - 12:00 14:00 - 16:00 16:00 - 18:00" at bounding box center [318, 193] width 167 height 34
click at [369, 262] on input "text" at bounding box center [315, 268] width 171 height 32
click at [435, 284] on form "Destinatario Completa la información para la entrega. Envío a domicilio Carina …" at bounding box center [420, 229] width 732 height 372
click at [535, 234] on input "Continuar" at bounding box center [584, 230] width 207 height 27
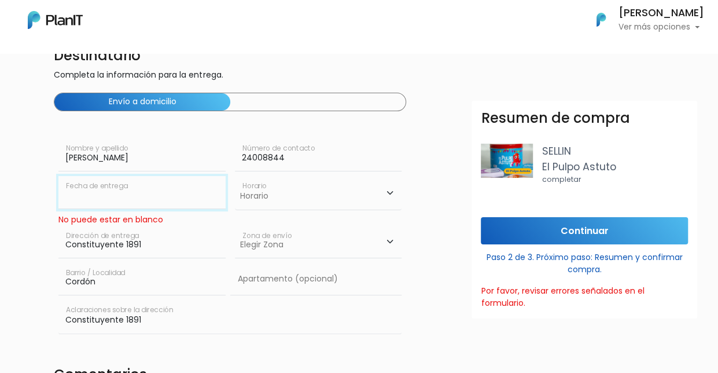
click at [105, 197] on input "text" at bounding box center [141, 192] width 167 height 32
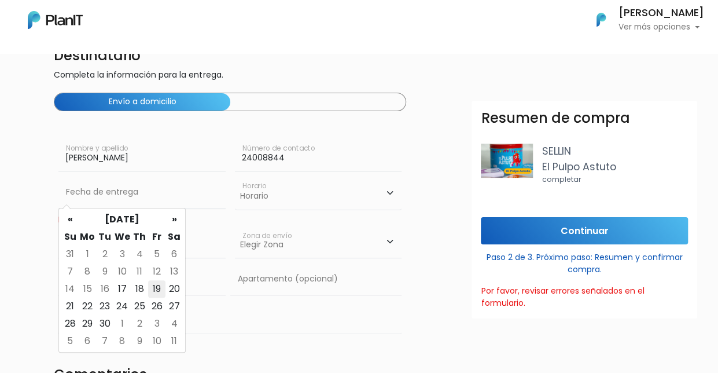
click at [159, 288] on td "19" at bounding box center [156, 288] width 17 height 17
type input "19/09/2025"
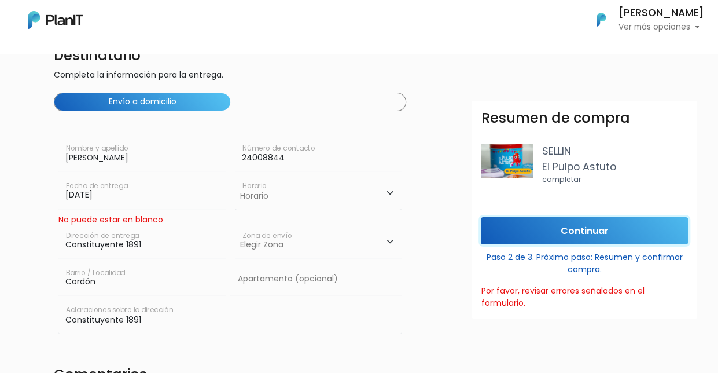
click at [507, 226] on input "Continuar" at bounding box center [584, 230] width 207 height 27
click at [348, 232] on select "Elegir Zona Zona américa Oficina Montevideo" at bounding box center [318, 243] width 167 height 32
select select "8"
click at [235, 227] on select "Elegir Zona Zona américa Oficina Montevideo" at bounding box center [318, 243] width 167 height 32
click at [564, 232] on input "Continuar" at bounding box center [584, 230] width 207 height 27
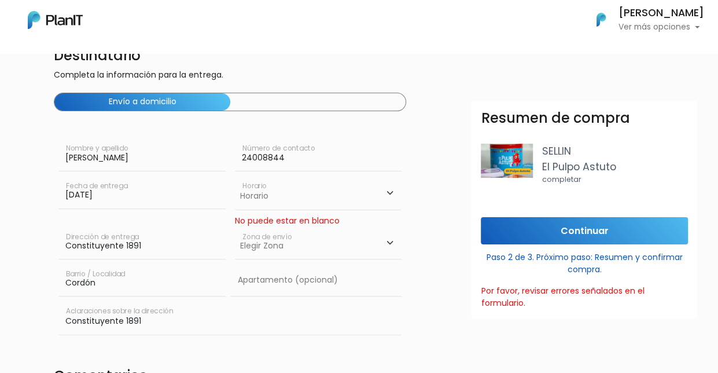
click at [353, 195] on select "Horario 08:00 - 10:00 10:00 - 12:00 14:00 - 16:00 16:00 - 18:00" at bounding box center [318, 193] width 167 height 34
select select "0"
click at [235, 176] on select "Horario 08:00 - 10:00 10:00 - 12:00 14:00 - 16:00 16:00 - 18:00" at bounding box center [318, 193] width 167 height 34
click at [549, 229] on input "Continuar" at bounding box center [584, 230] width 207 height 27
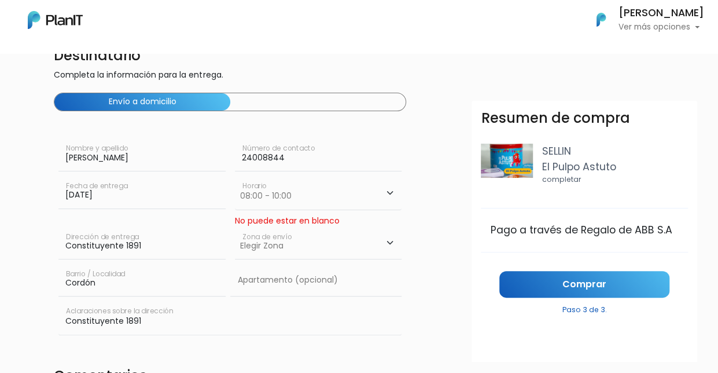
click at [387, 241] on select "Elegir Zona Zona américa Oficina Montevideo" at bounding box center [318, 243] width 167 height 32
select select "8"
click at [235, 227] on select "Elegir Zona Zona américa Oficina Montevideo" at bounding box center [318, 243] width 167 height 32
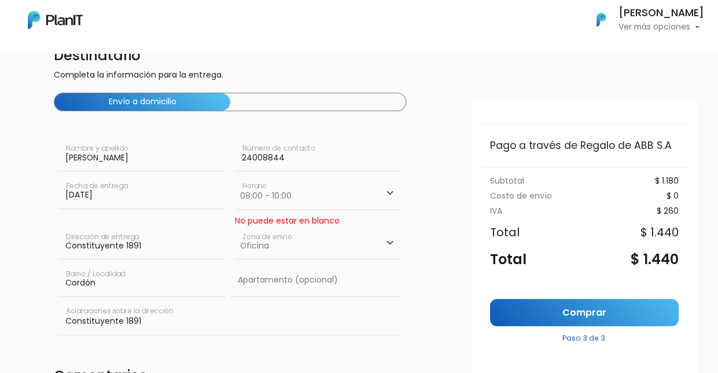
scroll to position [99, 0]
click at [572, 310] on link "Comprar" at bounding box center [584, 312] width 189 height 27
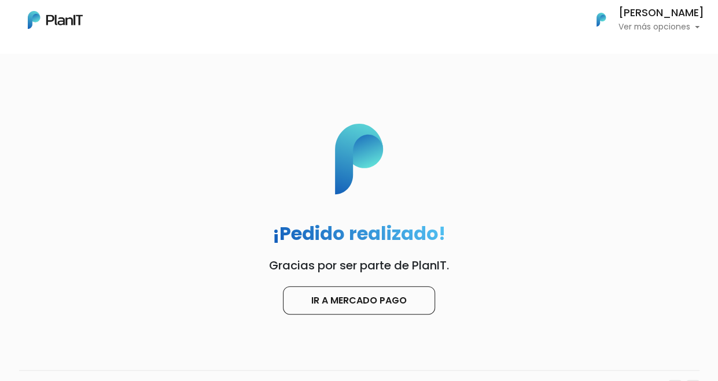
click at [60, 20] on img at bounding box center [55, 20] width 55 height 18
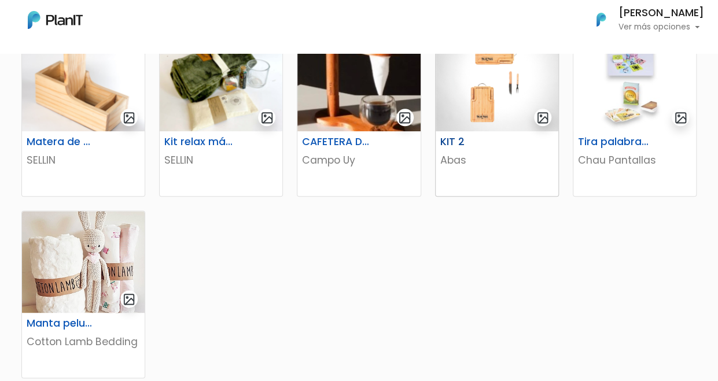
scroll to position [695, 0]
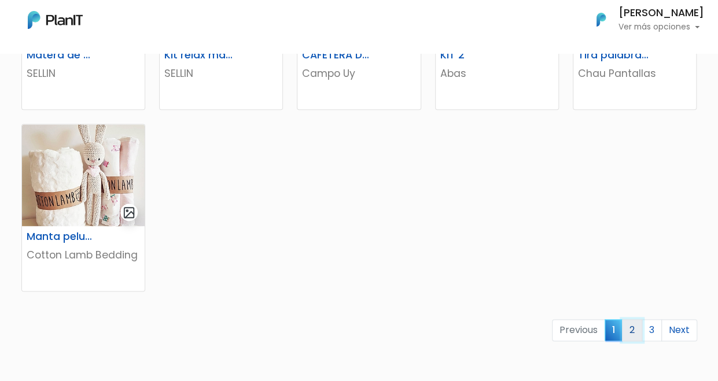
click at [636, 329] on link "2" at bounding box center [632, 331] width 20 height 22
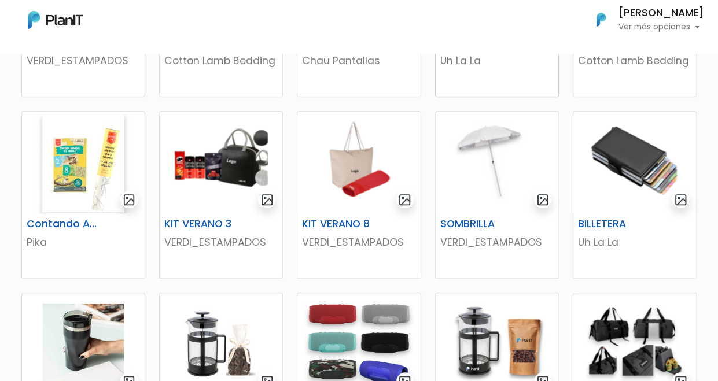
scroll to position [347, 0]
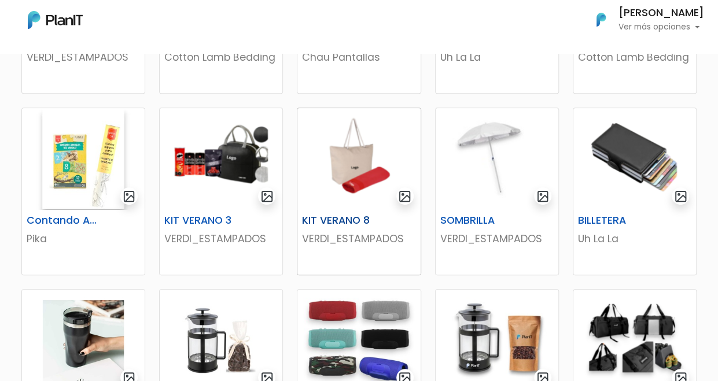
click at [356, 188] on img at bounding box center [359, 159] width 123 height 102
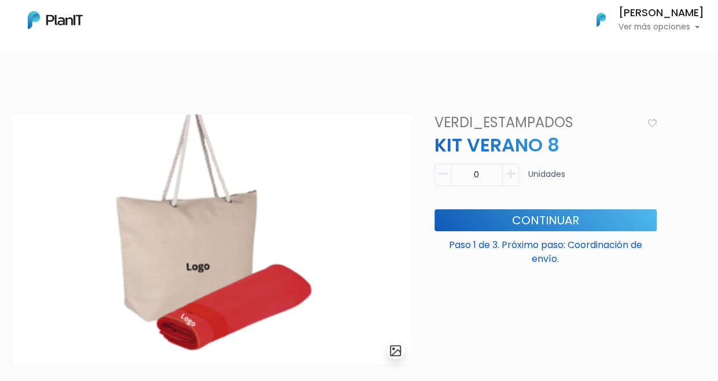
click at [507, 175] on icon "button" at bounding box center [511, 174] width 9 height 10
type input "1"
click at [527, 217] on button "Continuar" at bounding box center [546, 221] width 222 height 22
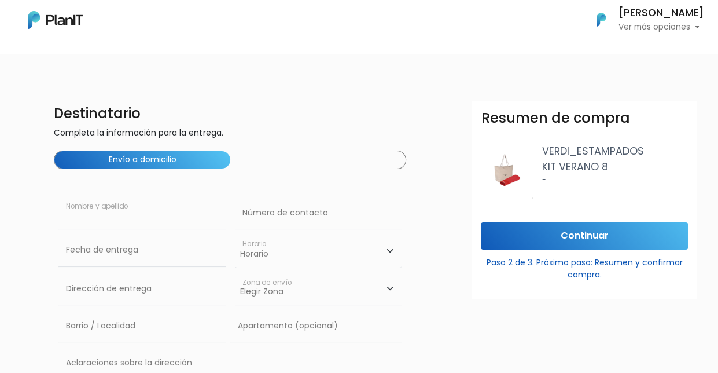
click at [155, 215] on input "text" at bounding box center [141, 213] width 167 height 32
type input "[PERSON_NAME]"
type input "24008844"
type input "Constituyente 1891"
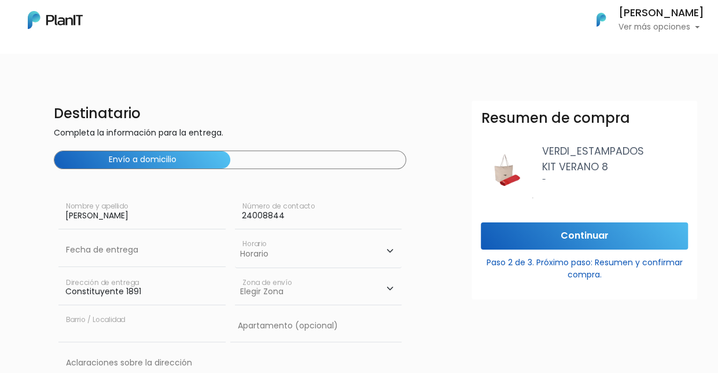
type input "Cordón"
type input "Constituyente 1891"
click at [388, 251] on select "Horario 08:00 - 10:00 10:00 - 12:00 14:00 - 16:00 16:00 - 18:00" at bounding box center [318, 251] width 167 height 34
select select "0"
click at [235, 234] on select "Horario 08:00 - 10:00 10:00 - 12:00 14:00 - 16:00 16:00 - 18:00" at bounding box center [318, 251] width 167 height 34
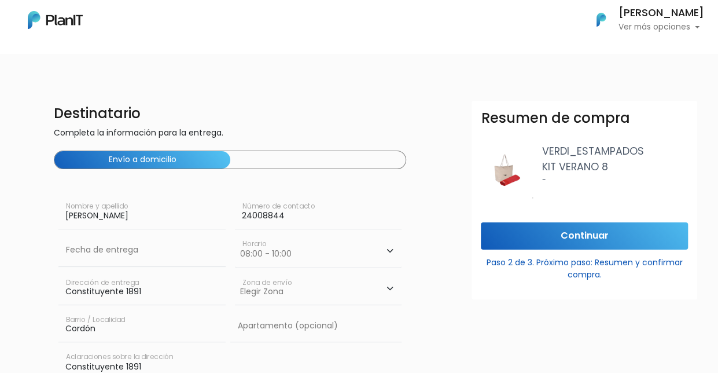
click at [392, 290] on select "Elegir Zona Zona américa Oficina Montevideo" at bounding box center [318, 289] width 167 height 32
select select "8"
click at [235, 273] on select "Elegir Zona Zona américa Oficina Montevideo" at bounding box center [318, 289] width 167 height 32
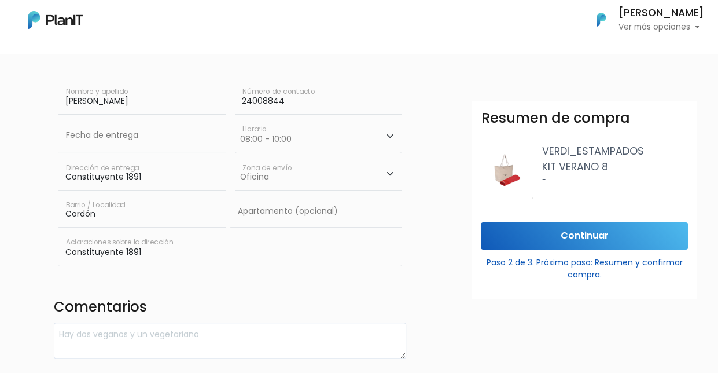
scroll to position [116, 0]
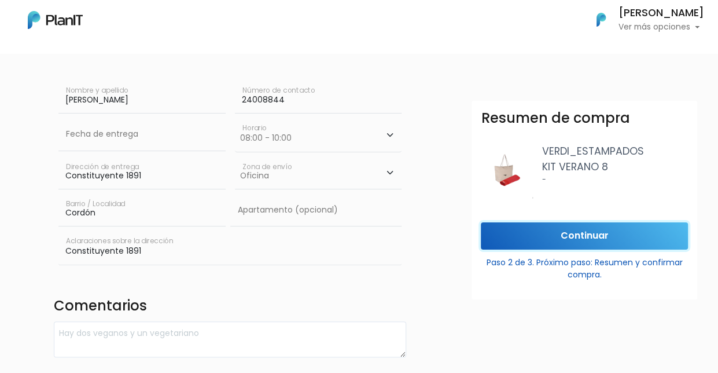
click at [533, 233] on input "Continuar" at bounding box center [584, 235] width 207 height 27
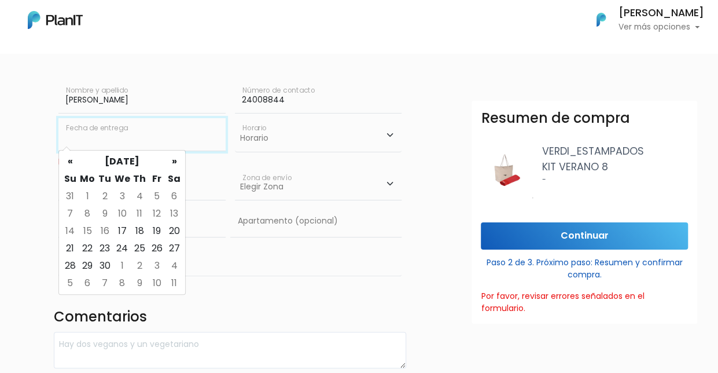
click at [162, 137] on input "text" at bounding box center [141, 134] width 167 height 32
click at [162, 229] on td "19" at bounding box center [156, 230] width 17 height 17
type input "19/09/2025"
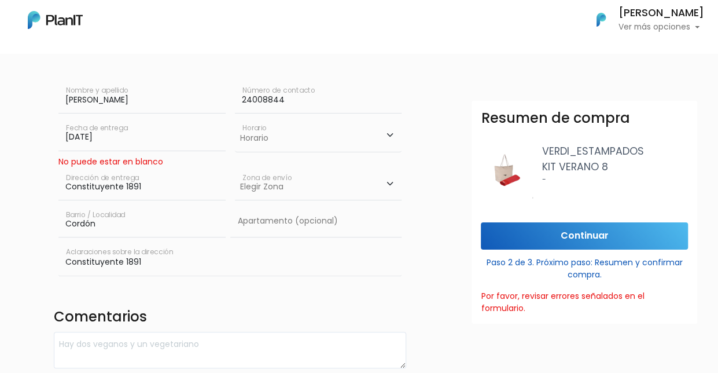
click at [387, 135] on select "Horario 08:00 - 10:00 10:00 - 12:00 14:00 - 16:00 16:00 - 18:00" at bounding box center [318, 135] width 167 height 34
select select "0"
click at [235, 118] on select "Horario 08:00 - 10:00 10:00 - 12:00 14:00 - 16:00 16:00 - 18:00" at bounding box center [318, 135] width 167 height 34
click at [390, 184] on select "Elegir Zona Zona américa Oficina Montevideo" at bounding box center [318, 184] width 167 height 32
select select "8"
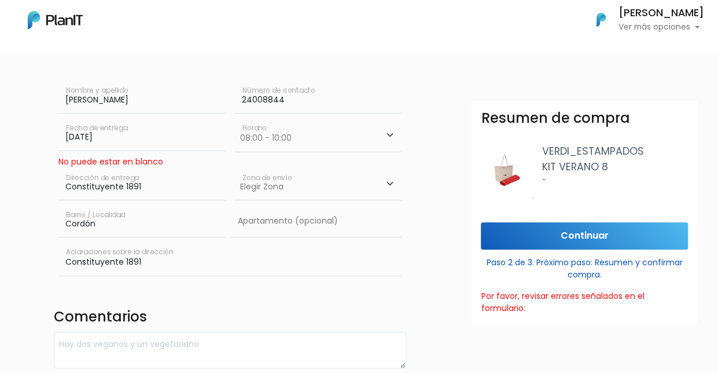
click at [235, 168] on select "Elegir Zona Zona américa Oficina Montevideo" at bounding box center [318, 184] width 167 height 32
click at [594, 234] on input "Continuar" at bounding box center [584, 235] width 207 height 27
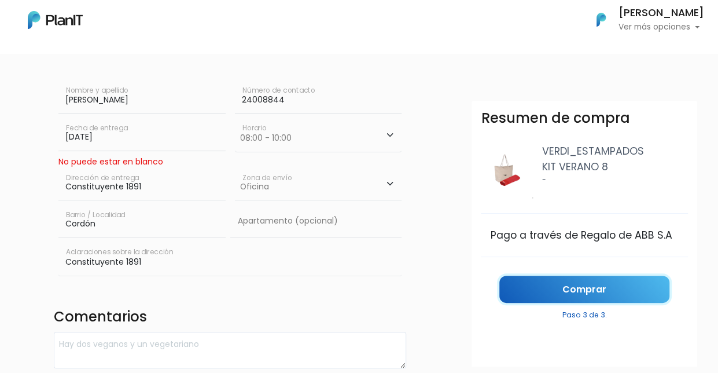
click at [615, 284] on link "Comprar" at bounding box center [585, 289] width 170 height 27
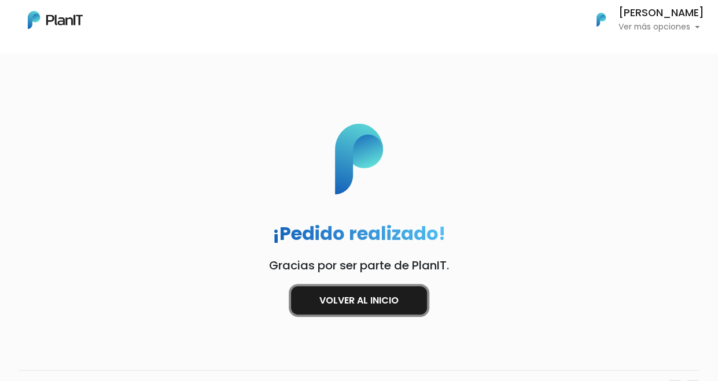
click at [398, 305] on link "Volver al inicio" at bounding box center [359, 301] width 136 height 28
